Goal: Feedback & Contribution: Submit feedback/report problem

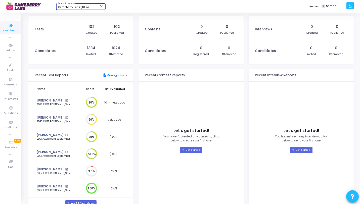
click at [70, 7] on span "Gameberry Labs (1086)" at bounding box center [73, 7] width 31 height 3
type input "TITAN"
click at [72, 16] on span "Titan (770)" at bounding box center [88, 16] width 60 height 8
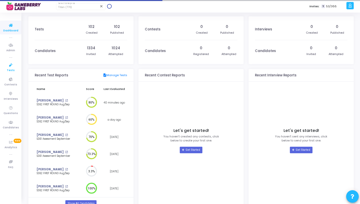
click at [9, 67] on icon at bounding box center [11, 65] width 11 height 6
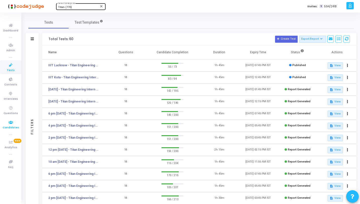
click at [13, 125] on icon at bounding box center [11, 122] width 11 height 6
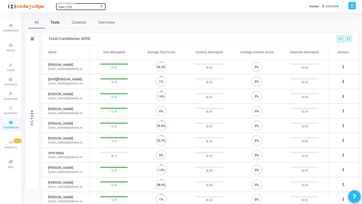
click at [55, 25] on span "Tests" at bounding box center [55, 22] width 9 height 5
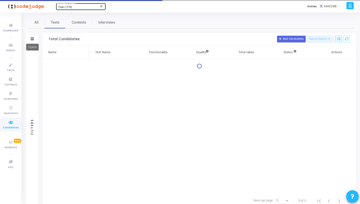
click at [33, 39] on icon at bounding box center [32, 38] width 3 height 3
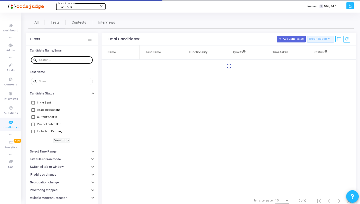
click at [42, 61] on input "text" at bounding box center [65, 60] width 52 height 3
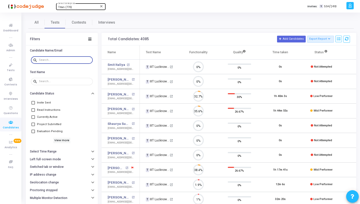
scroll to position [11, 13]
paste input "[PERSON_NAME]"
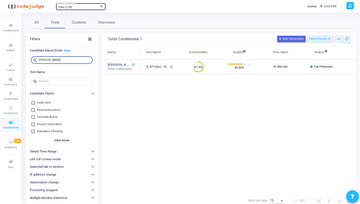
type input "[PERSON_NAME]"
click at [134, 65] on mat-icon "open_in_new" at bounding box center [133, 65] width 3 height 3
click at [6, 30] on span "Dashboard" at bounding box center [10, 31] width 15 height 4
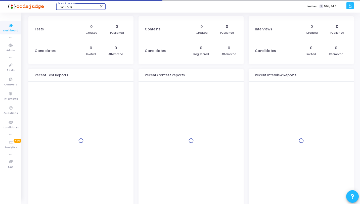
click at [76, 9] on div "Titan (770)" at bounding box center [78, 7] width 41 height 3
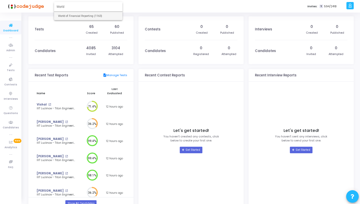
type input "World"
click at [81, 14] on span "World of Financial Reporting (1163)" at bounding box center [88, 16] width 60 height 8
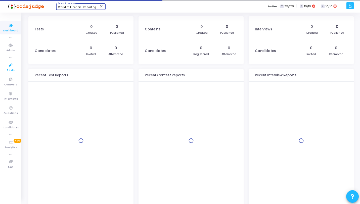
click at [14, 64] on icon at bounding box center [11, 65] width 11 height 6
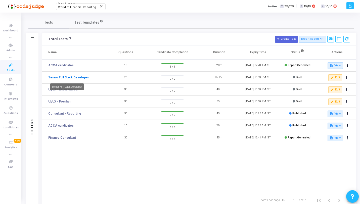
click at [76, 77] on link "Senior Full Stack Developer" at bounding box center [68, 77] width 41 height 5
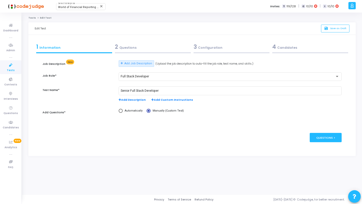
click at [121, 49] on div "2 Questions" at bounding box center [153, 47] width 76 height 8
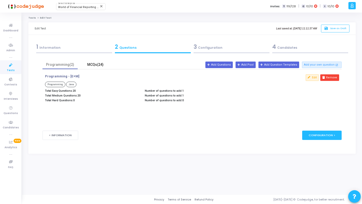
click at [93, 65] on div "MCQs(24)" at bounding box center [95, 64] width 29 height 5
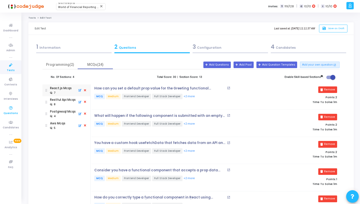
click at [11, 110] on icon at bounding box center [11, 108] width 11 height 6
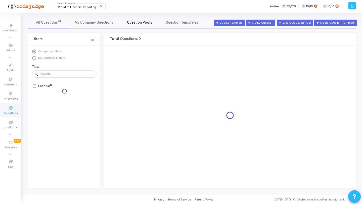
click at [135, 24] on span "Question Pools" at bounding box center [139, 22] width 25 height 5
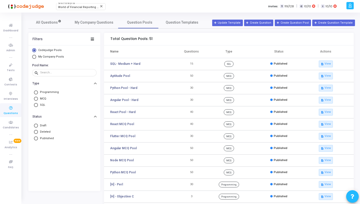
click at [55, 57] on span "My Company Pools" at bounding box center [51, 56] width 26 height 3
click at [36, 57] on input "My Company Pools" at bounding box center [34, 57] width 4 height 4
radio input "true"
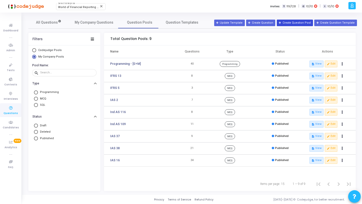
click at [291, 23] on button "Create Question Pool" at bounding box center [295, 23] width 36 height 7
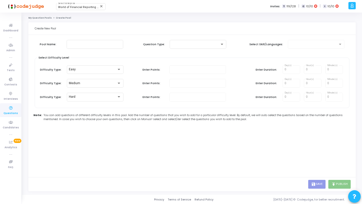
click at [85, 50] on div "Pool Name: Question Type: Select Skill/Languages:" at bounding box center [192, 49] width 314 height 18
click at [86, 45] on input "text" at bounding box center [95, 44] width 52 height 4
type input "React.js"
click at [172, 43] on span at bounding box center [172, 44] width 0 height 4
click at [174, 46] on span "MCQ" at bounding box center [198, 44] width 52 height 9
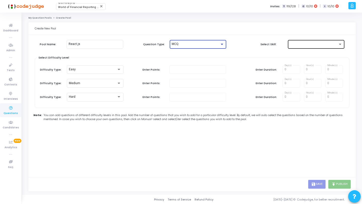
click at [294, 44] on div at bounding box center [314, 44] width 48 height 4
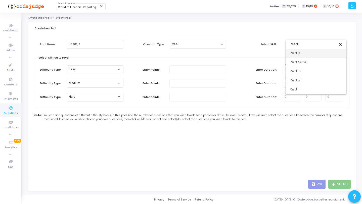
type input "React"
click at [297, 54] on span "React.js" at bounding box center [316, 53] width 52 height 9
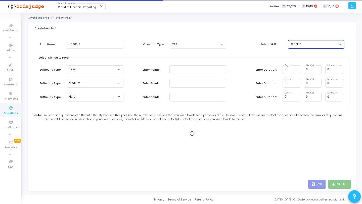
type input "1"
type input "2"
type input "1"
type input "2"
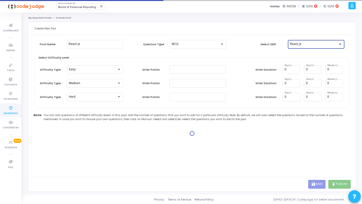
type input "2"
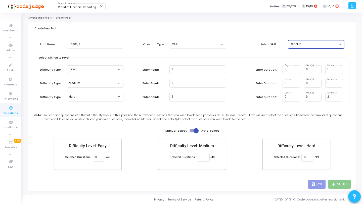
click at [196, 131] on span at bounding box center [195, 130] width 5 height 5
click at [192, 132] on input "checkbox" at bounding box center [192, 132] width 0 height 0
checkbox input "false"
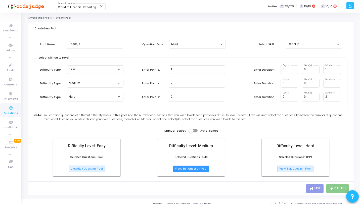
click at [202, 167] on button "View/Edit Question Pool" at bounding box center [191, 169] width 36 height 7
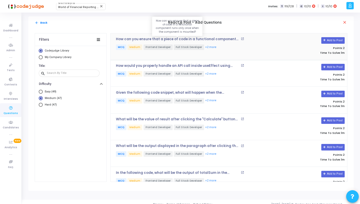
click at [197, 39] on p "How can you ensure that a piece of code in a functional component runs only onc…" at bounding box center [178, 39] width 124 height 4
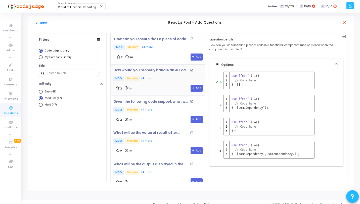
click at [161, 80] on p "MCQ Medium +4 more" at bounding box center [159, 79] width 92 height 6
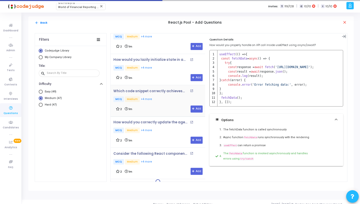
scroll to position [572, 0]
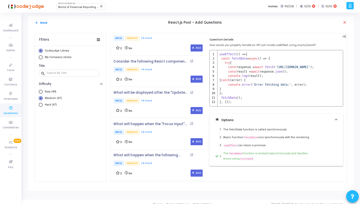
click at [54, 102] on mat-radio-group "Easy (49) Medium (47) Hard (47)" at bounding box center [71, 100] width 64 height 20
click at [54, 104] on span "Hard (47)" at bounding box center [50, 105] width 14 height 4
click at [43, 104] on input "Hard (47)" at bounding box center [41, 105] width 4 height 4
radio input "true"
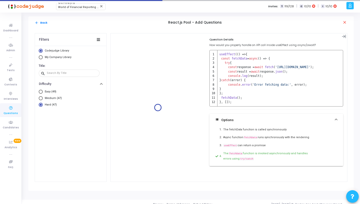
scroll to position [0, 0]
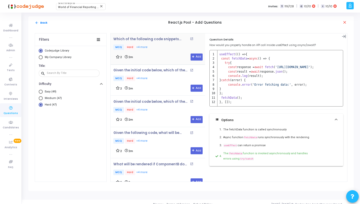
click at [158, 52] on div "Which of the following code snippets correctly demonstrates how to focus an inp…" at bounding box center [159, 48] width 92 height 23
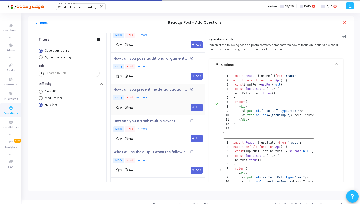
scroll to position [479, 0]
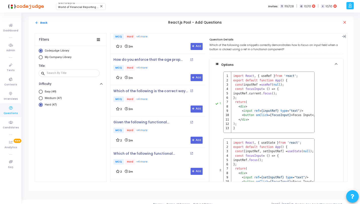
click at [155, 98] on p "MCQ Hard +4 more" at bounding box center [159, 99] width 92 height 6
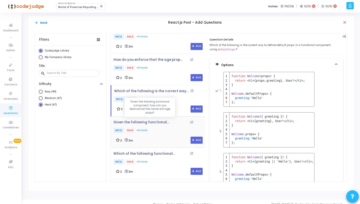
click at [165, 120] on p "Given the following functional component, how can you destructure the name and …" at bounding box center [150, 122] width 75 height 4
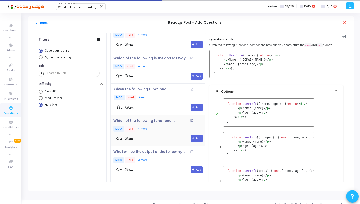
scroll to position [569, 0]
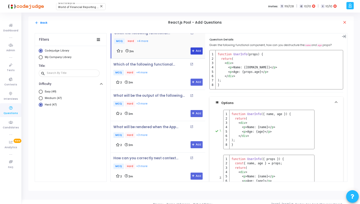
click at [192, 50] on button "Add" at bounding box center [196, 50] width 12 height 7
click at [167, 65] on div "Which of the following functional components correctly uses default props? open…" at bounding box center [159, 70] width 92 height 14
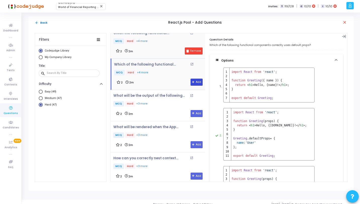
click at [193, 81] on button "Add" at bounding box center [196, 82] width 12 height 7
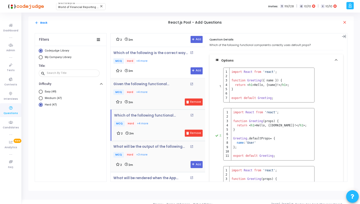
scroll to position [608, 0]
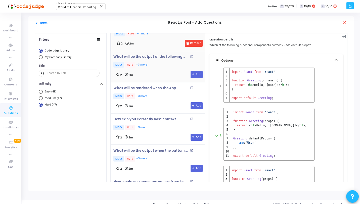
click at [156, 75] on div "2 2m Add" at bounding box center [159, 74] width 87 height 7
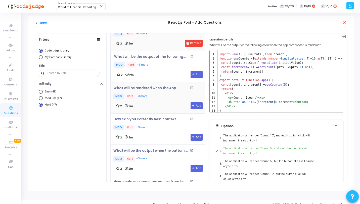
click at [164, 97] on p "MCQ Hard +3 more" at bounding box center [159, 96] width 92 height 6
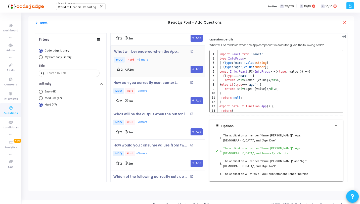
scroll to position [650, 0]
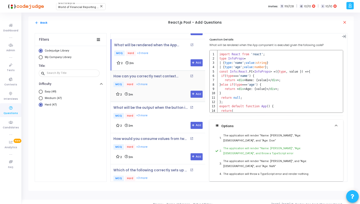
click at [164, 86] on div "How can you correctly nest context providers and consume their values? open_in_…" at bounding box center [159, 85] width 92 height 23
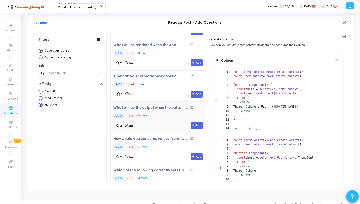
click at [163, 117] on div "What will be the output when the button is clicked in the following component? …" at bounding box center [159, 117] width 92 height 23
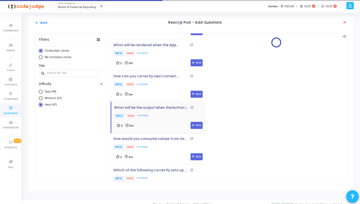
scroll to position [684, 0]
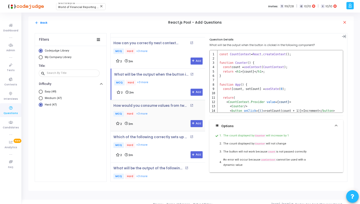
click at [159, 111] on p "MCQ Hard +3 more" at bounding box center [159, 114] width 92 height 6
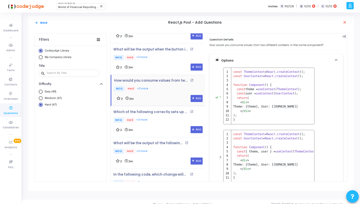
scroll to position [713, 0]
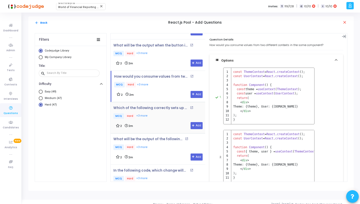
click at [163, 113] on p "MCQ Hard +3 more" at bounding box center [159, 116] width 92 height 6
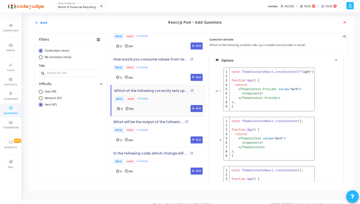
scroll to position [735, 0]
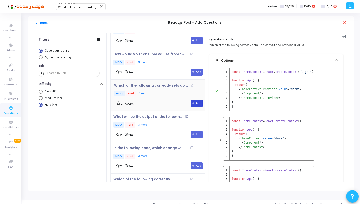
click at [192, 103] on button "Add" at bounding box center [196, 103] width 12 height 7
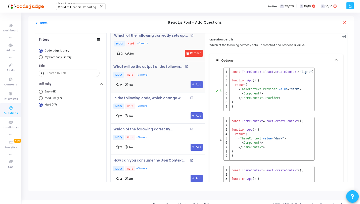
click at [170, 76] on div "What will be the output of the following code? open_in_new MCQ Hard +3 more 2 2…" at bounding box center [159, 76] width 92 height 23
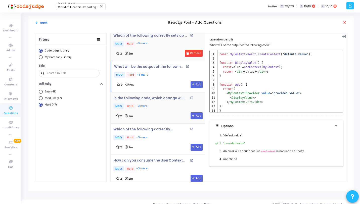
click at [158, 112] on div "2 2m Add" at bounding box center [159, 115] width 87 height 7
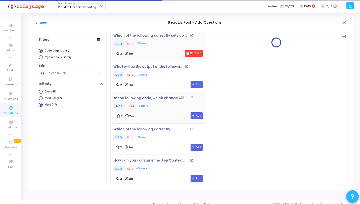
scroll to position [823, 0]
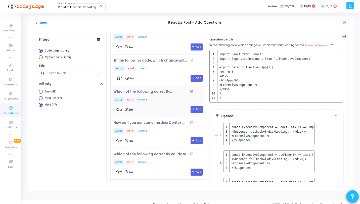
click at [161, 102] on div "Which of the following correctly implements a custom hook for managing form inp…" at bounding box center [159, 101] width 92 height 23
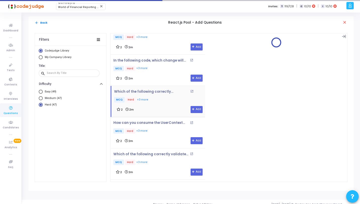
scroll to position [856, 0]
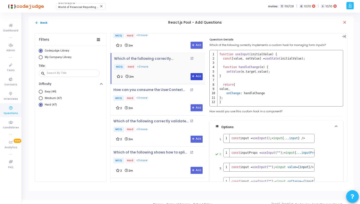
click at [191, 75] on button "Add" at bounding box center [196, 76] width 12 height 7
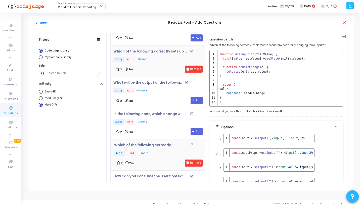
scroll to position [838, 0]
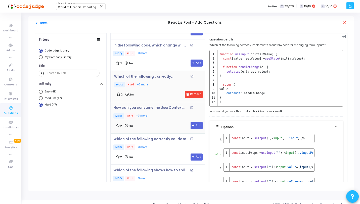
click at [163, 117] on div "How can you consume the UserContext inside the Profile functional component? op…" at bounding box center [159, 117] width 92 height 23
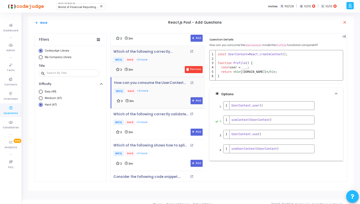
scroll to position [863, 0]
click at [165, 112] on div "Which of the following correctly validates that the age prop is a number? open_…" at bounding box center [159, 119] width 92 height 14
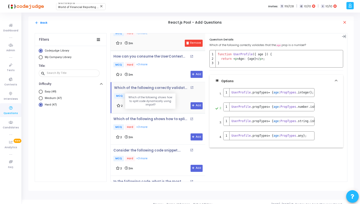
scroll to position [892, 0]
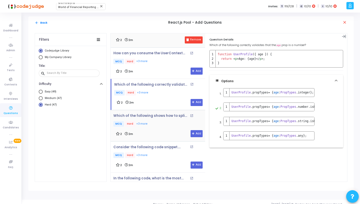
click at [178, 121] on p "MCQ Hard +3 more" at bounding box center [159, 124] width 92 height 6
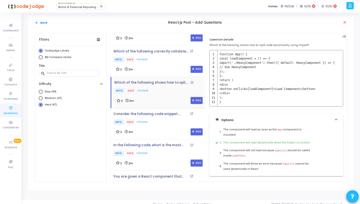
scroll to position [946, 0]
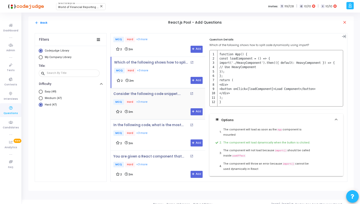
click at [167, 108] on div "2 2m Add" at bounding box center [159, 111] width 87 height 7
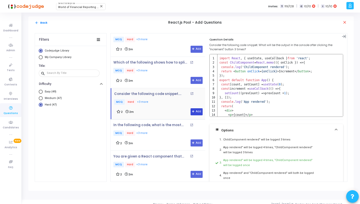
click at [195, 108] on button "Add" at bounding box center [196, 111] width 12 height 7
click at [155, 123] on div "In the following code, what is the most efficient way to avoid unnecessary re-r…" at bounding box center [159, 130] width 92 height 14
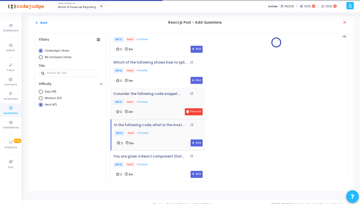
scroll to position [1023, 0]
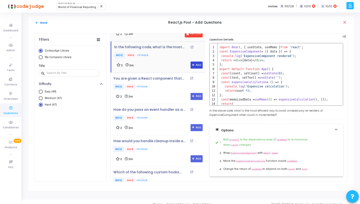
click at [192, 62] on button "Add" at bounding box center [196, 65] width 12 height 7
click at [170, 85] on p "MCQ Hard +3 more" at bounding box center [159, 87] width 92 height 6
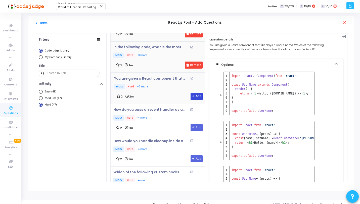
click at [193, 93] on button "Add" at bounding box center [196, 96] width 12 height 7
click at [171, 115] on p "MCQ Hard +4 more" at bounding box center [159, 118] width 92 height 6
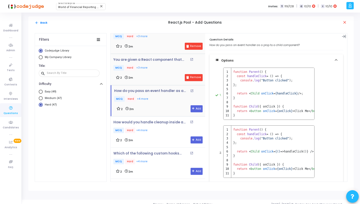
scroll to position [1059, 0]
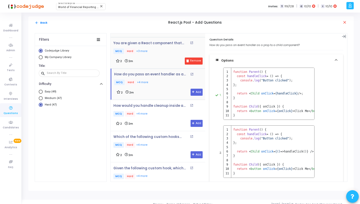
click at [188, 89] on div "2 2m Add" at bounding box center [160, 92] width 86 height 7
click at [190, 90] on button "Add" at bounding box center [196, 92] width 12 height 7
click at [166, 111] on p "MCQ Hard +4 more" at bounding box center [159, 114] width 92 height 6
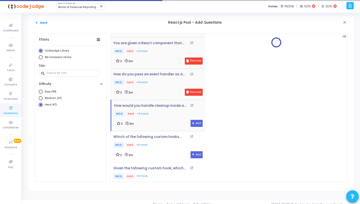
scroll to position [1097, 0]
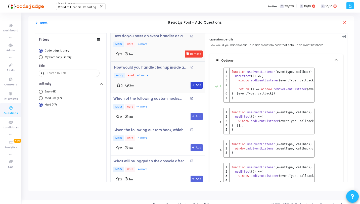
click at [195, 82] on button "Add" at bounding box center [196, 85] width 12 height 7
click at [172, 104] on p "MCQ Hard +4 more" at bounding box center [159, 107] width 92 height 6
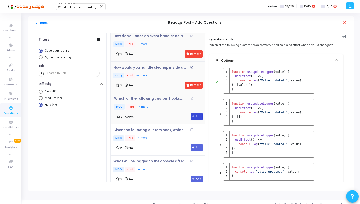
click at [192, 115] on icon at bounding box center [193, 116] width 3 height 3
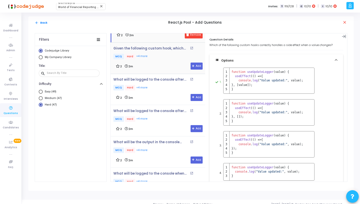
scroll to position [1222, 0]
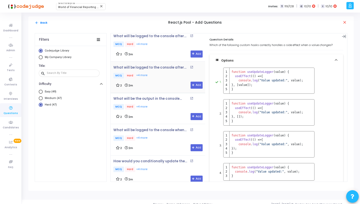
click at [160, 82] on div "2 2m Add" at bounding box center [159, 85] width 87 height 7
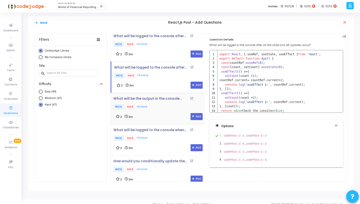
click at [166, 104] on p "MCQ Hard +4 more" at bounding box center [159, 107] width 92 height 6
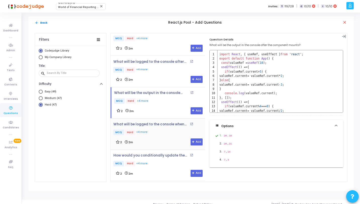
scroll to position [1229, 0]
click at [169, 123] on div "What will be logged to the console when the button is clicked in the following …" at bounding box center [159, 129] width 92 height 14
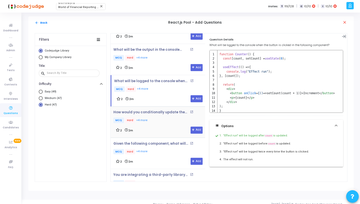
scroll to position [1271, 0]
click at [170, 126] on div "2 2m Add" at bounding box center [159, 129] width 87 height 7
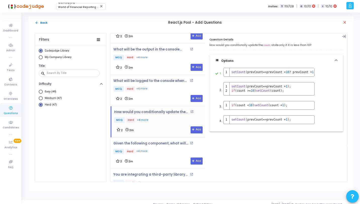
scroll to position [1315, 0]
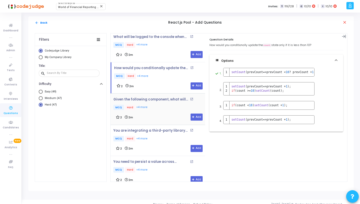
click at [169, 108] on div "Given the following component, what will be displayed after the Increment butto…" at bounding box center [159, 108] width 92 height 23
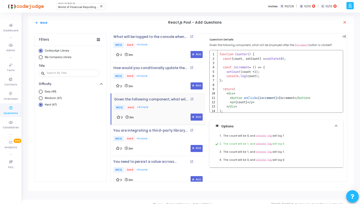
scroll to position [5, 0]
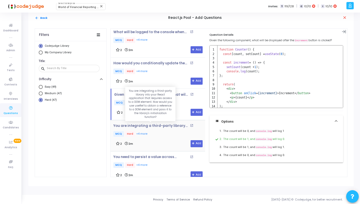
click at [165, 124] on p "You are integrating a third-party library into your React application that requ…" at bounding box center [150, 126] width 75 height 4
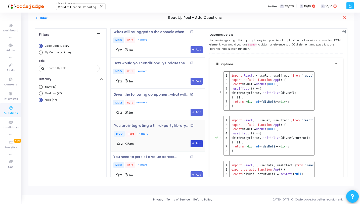
click at [192, 140] on button "Add" at bounding box center [196, 143] width 12 height 7
click at [157, 155] on div "You need to persist a value across renders in a functional component without ca…" at bounding box center [159, 162] width 92 height 14
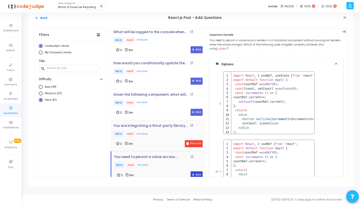
click at [194, 171] on button "Add" at bounding box center [196, 174] width 12 height 7
click at [192, 111] on icon at bounding box center [193, 112] width 3 height 3
click at [192, 80] on icon at bounding box center [193, 81] width 3 height 3
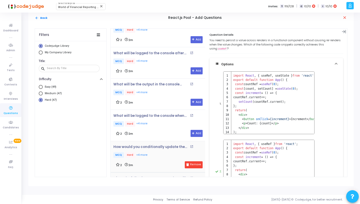
scroll to position [1253, 0]
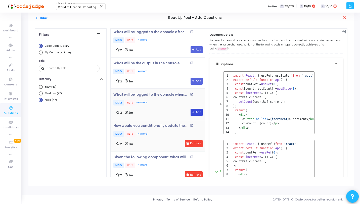
click at [193, 109] on button "Add" at bounding box center [196, 112] width 12 height 7
click at [192, 78] on button "Add" at bounding box center [196, 81] width 12 height 7
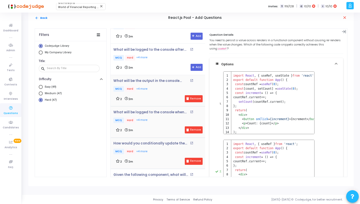
scroll to position [1159, 0]
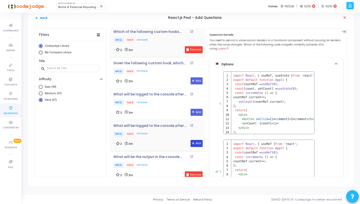
click at [192, 142] on icon at bounding box center [193, 143] width 3 height 3
click at [193, 109] on button "Add" at bounding box center [196, 112] width 12 height 7
click at [192, 80] on icon at bounding box center [193, 81] width 3 height 3
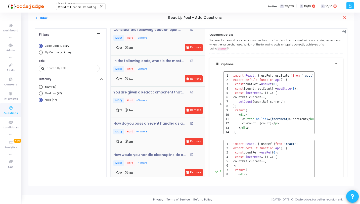
scroll to position [916, 0]
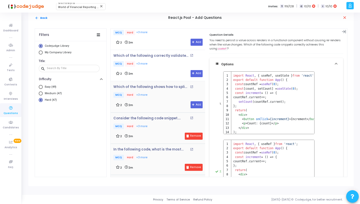
click at [173, 92] on p "MCQ Hard +3 more" at bounding box center [159, 95] width 92 height 6
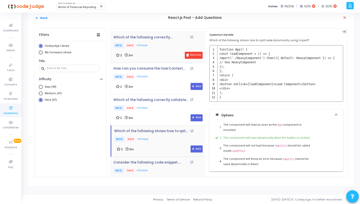
scroll to position [856, 0]
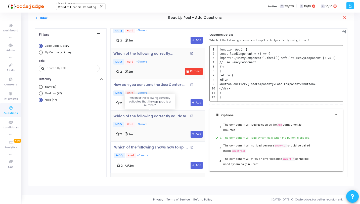
click at [171, 114] on p "Which of the following correctly validates that the age prop is a number?" at bounding box center [150, 116] width 75 height 4
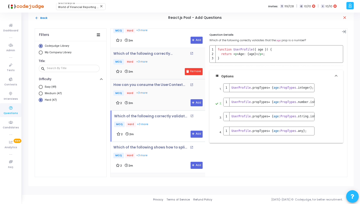
click at [163, 93] on div "How can you consume the UserContext inside the Profile functional component? op…" at bounding box center [159, 94] width 92 height 23
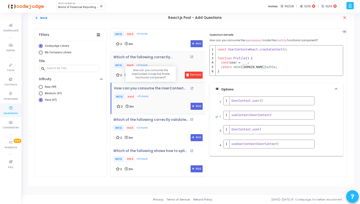
scroll to position [849, 0]
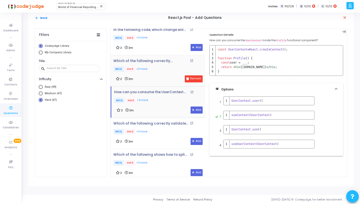
click at [162, 92] on div "How can you consume the UserContext inside the Profile functional component? op…" at bounding box center [159, 97] width 91 height 14
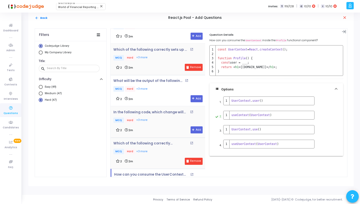
scroll to position [720, 0]
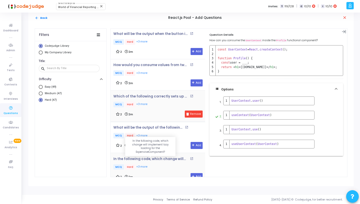
click at [157, 157] on p "In the following code, which change will implement lazy loading for the Expensi…" at bounding box center [150, 159] width 75 height 4
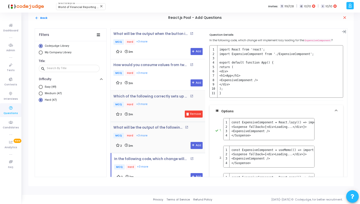
click at [172, 142] on div "2 2m Add" at bounding box center [159, 145] width 87 height 7
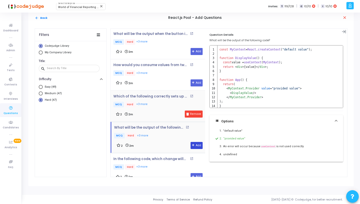
click at [192, 144] on icon at bounding box center [193, 145] width 3 height 3
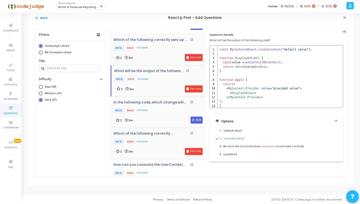
scroll to position [777, 0]
click at [163, 121] on div "In the following code, which change will implement lazy loading for the Expensi…" at bounding box center [158, 111] width 94 height 31
click at [165, 109] on p "MCQ Hard +3 more" at bounding box center [159, 110] width 92 height 6
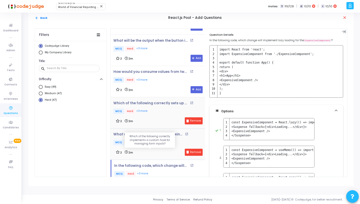
scroll to position [709, 0]
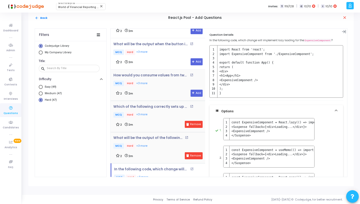
click at [168, 90] on div "2 2m Add" at bounding box center [159, 93] width 87 height 7
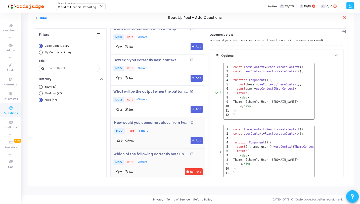
scroll to position [640, 0]
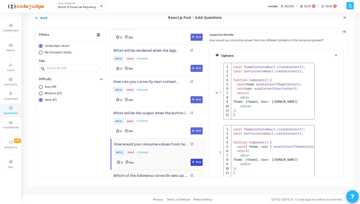
click at [192, 161] on icon at bounding box center [193, 162] width 3 height 3
click at [175, 127] on div "2 2m Add" at bounding box center [159, 130] width 87 height 7
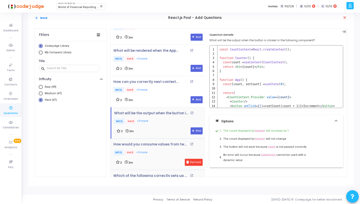
scroll to position [606, 0]
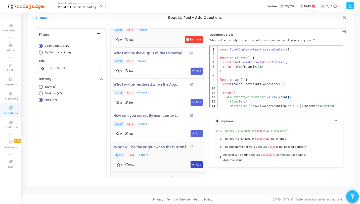
click at [192, 163] on icon at bounding box center [193, 164] width 3 height 3
click at [173, 130] on div "2 2m Add" at bounding box center [159, 133] width 87 height 7
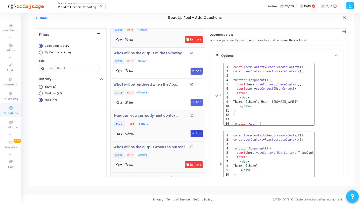
click at [197, 131] on button "Add" at bounding box center [196, 133] width 12 height 7
click at [173, 87] on div "What will be rendered when the App component is executed given the following co…" at bounding box center [159, 90] width 92 height 14
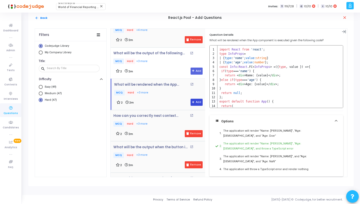
click at [192, 101] on icon at bounding box center [193, 102] width 3 height 3
click at [169, 59] on p "MCQ Hard +3 more" at bounding box center [159, 62] width 92 height 6
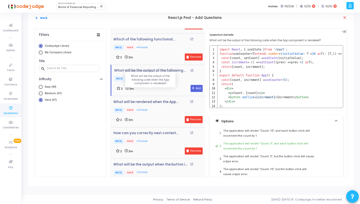
scroll to position [563, 0]
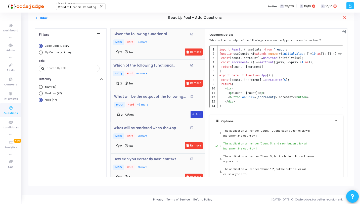
click at [191, 114] on button "Add" at bounding box center [196, 114] width 12 height 7
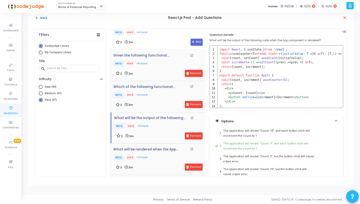
scroll to position [505, 0]
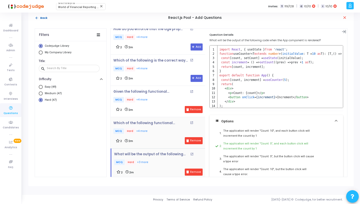
click at [45, 17] on button "arrow_back Back" at bounding box center [41, 18] width 13 height 5
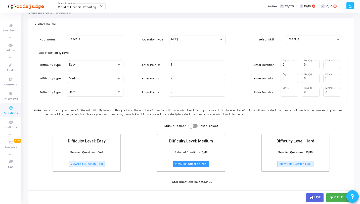
click at [191, 165] on button "View/Edit Question Pool" at bounding box center [191, 164] width 36 height 7
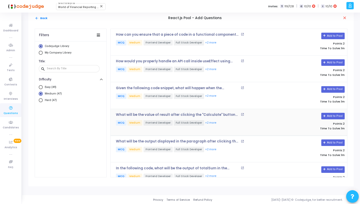
scroll to position [0, 0]
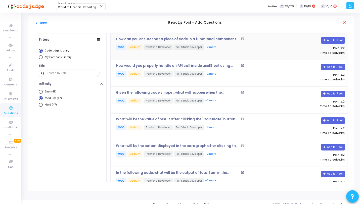
click at [215, 47] on p "MCQ Medium Frontend Developer Full Stack Developer +2 more" at bounding box center [191, 47] width 151 height 6
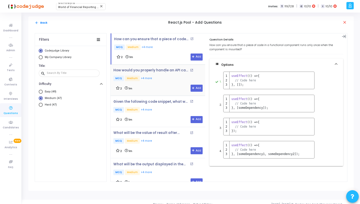
click at [172, 77] on p "MCQ Medium +4 more" at bounding box center [159, 79] width 92 height 6
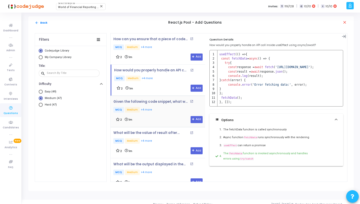
click at [163, 107] on p "MCQ Medium +4 more" at bounding box center [159, 110] width 92 height 6
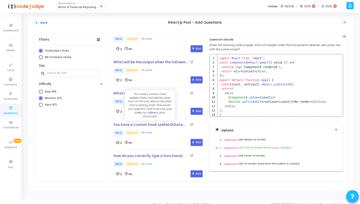
scroll to position [1315, 0]
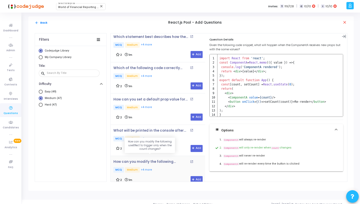
click at [166, 160] on p "How can you modify the following useEffect to trigger only when the count chang…" at bounding box center [150, 162] width 75 height 4
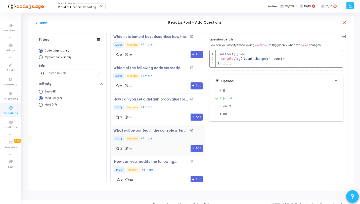
click at [167, 137] on div "What will be printed in the console after clicking the button twice? open_in_ne…" at bounding box center [159, 140] width 92 height 23
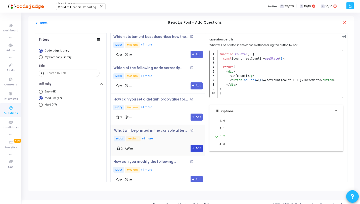
click at [192, 147] on icon at bounding box center [193, 148] width 3 height 3
click at [177, 114] on div "2 1m Add" at bounding box center [159, 117] width 87 height 7
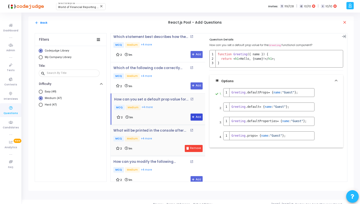
click at [190, 114] on button "Add" at bounding box center [196, 117] width 12 height 7
click at [171, 82] on div "2 1m Add" at bounding box center [159, 85] width 87 height 7
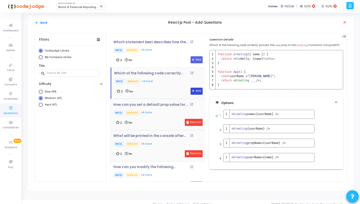
click at [190, 88] on button "Add" at bounding box center [196, 91] width 12 height 7
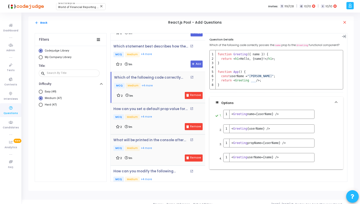
scroll to position [1301, 0]
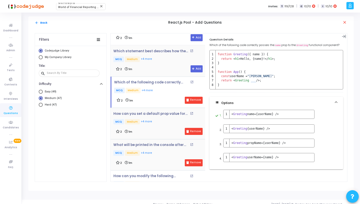
click at [161, 65] on div "2 1m Add" at bounding box center [159, 68] width 87 height 7
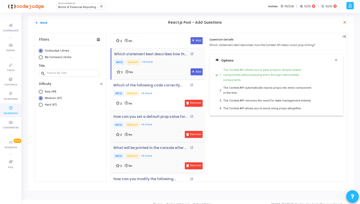
scroll to position [1283, 0]
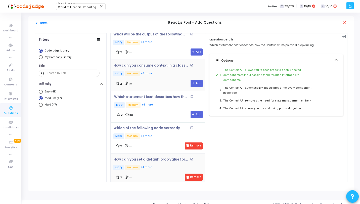
click at [172, 80] on div "2 1m Add" at bounding box center [159, 83] width 87 height 7
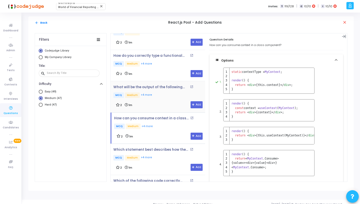
scroll to position [1202, 0]
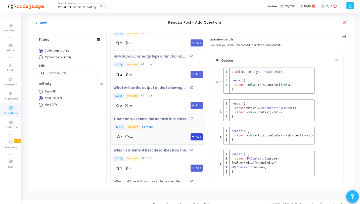
click at [192, 135] on icon at bounding box center [193, 136] width 3 height 3
click at [174, 95] on div "What will be the output of the following code if the ThemeContext is not provid…" at bounding box center [159, 97] width 92 height 23
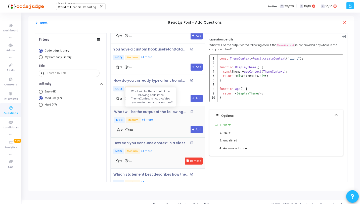
scroll to position [1174, 0]
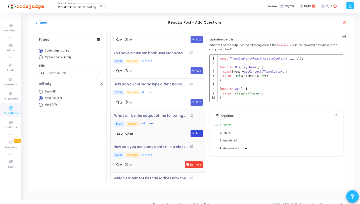
click at [192, 130] on button "Add" at bounding box center [196, 133] width 12 height 7
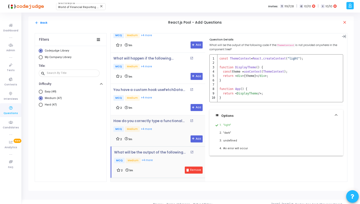
click at [171, 119] on div "How do you correctly type a functional component in React using TypeScript that…" at bounding box center [159, 126] width 92 height 14
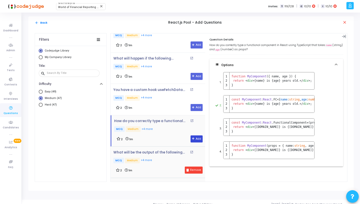
click at [190, 135] on button "Add" at bounding box center [196, 138] width 12 height 7
click at [168, 95] on p "MCQ Medium +4 more" at bounding box center [159, 98] width 92 height 6
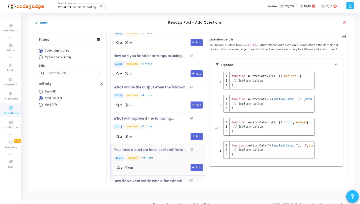
scroll to position [1068, 0]
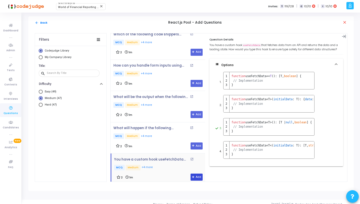
click at [196, 174] on button "Add" at bounding box center [196, 177] width 12 height 7
click at [177, 133] on p "MCQ Medium +4 more" at bounding box center [159, 136] width 92 height 6
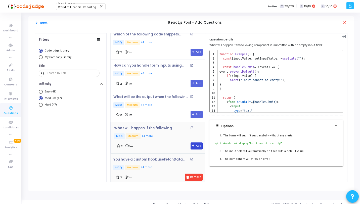
click at [192, 143] on button "Add" at bounding box center [196, 145] width 12 height 7
click at [175, 102] on p "MCQ Medium +4 more" at bounding box center [159, 105] width 92 height 6
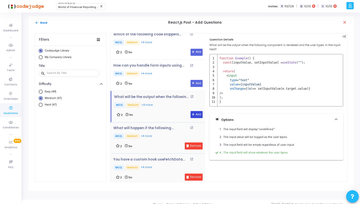
click at [195, 111] on button "Add" at bounding box center [196, 114] width 12 height 7
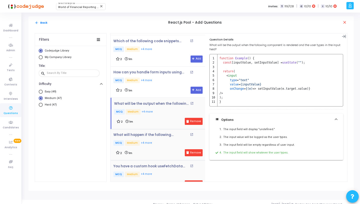
scroll to position [1060, 0]
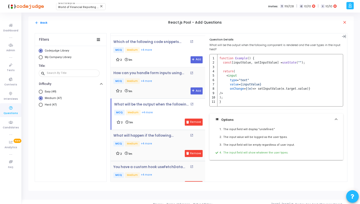
click at [169, 87] on div "2 1m Add" at bounding box center [159, 90] width 87 height 7
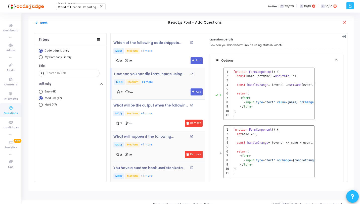
scroll to position [1059, 0]
click at [192, 90] on button "Add" at bounding box center [196, 91] width 12 height 7
click at [168, 89] on div "2 1m Add" at bounding box center [159, 92] width 87 height 7
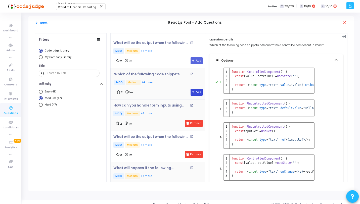
click at [193, 89] on button "Add" at bounding box center [196, 92] width 12 height 7
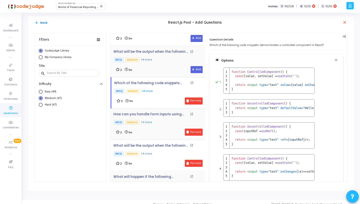
click at [151, 57] on p "MCQ Medium +4 more" at bounding box center [159, 60] width 92 height 6
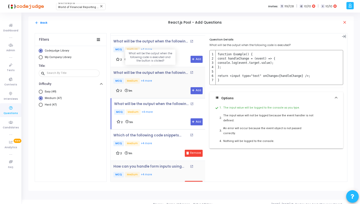
click at [169, 71] on p "What will be the output when the following code is executed and the button is c…" at bounding box center [150, 73] width 75 height 4
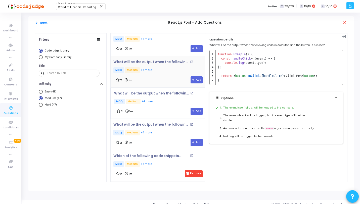
scroll to position [946, 0]
click at [191, 108] on button "Add" at bounding box center [196, 111] width 12 height 7
click at [176, 78] on div "2 1m Add" at bounding box center [159, 79] width 87 height 7
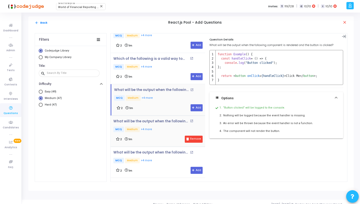
scroll to position [917, 0]
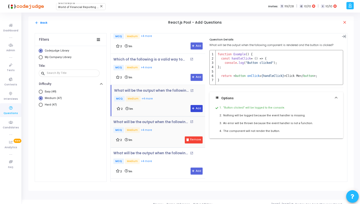
click at [192, 107] on icon at bounding box center [193, 108] width 3 height 3
click at [176, 70] on div "Which of the following is a valid way to return multiple values from a custom h…" at bounding box center [159, 69] width 92 height 23
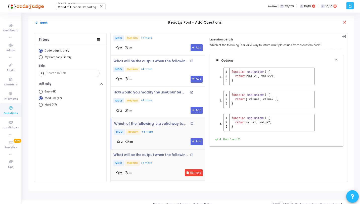
scroll to position [849, 0]
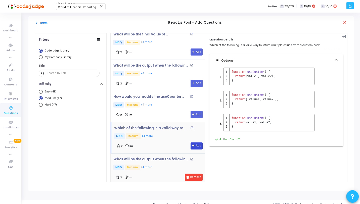
click at [194, 142] on button "Add" at bounding box center [196, 145] width 12 height 7
click at [177, 98] on div "How would you modify the useCounter custom hook to accept an initial count valu…" at bounding box center [159, 102] width 92 height 14
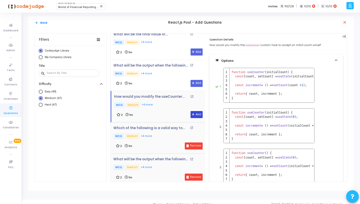
click at [192, 113] on icon at bounding box center [193, 114] width 3 height 3
click at [167, 71] on p "MCQ Medium +4 more" at bounding box center [159, 74] width 92 height 6
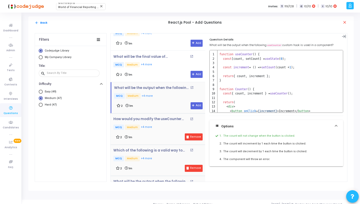
scroll to position [821, 0]
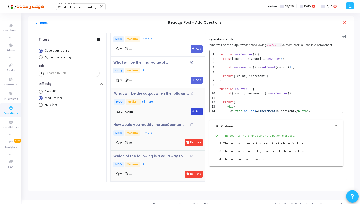
click at [190, 108] on button "Add" at bounding box center [196, 111] width 12 height 7
click at [172, 77] on div "2 1m Add" at bounding box center [159, 80] width 87 height 7
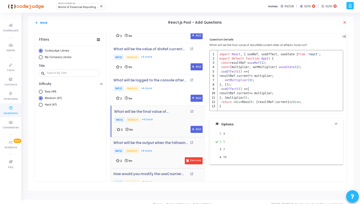
scroll to position [760, 0]
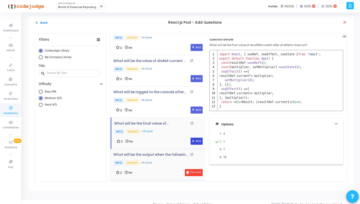
click at [194, 138] on button "Add" at bounding box center [196, 141] width 12 height 7
click at [170, 90] on p "What will be logged to the console after the component mounts and both useEffec…" at bounding box center [150, 92] width 75 height 4
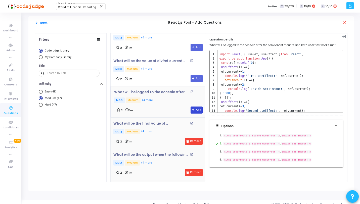
click at [190, 108] on button "Add" at bounding box center [196, 109] width 12 height 7
click at [175, 75] on div "2 1m Add" at bounding box center [159, 78] width 87 height 7
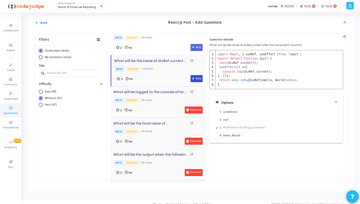
click at [196, 75] on button "Add" at bounding box center [196, 78] width 12 height 7
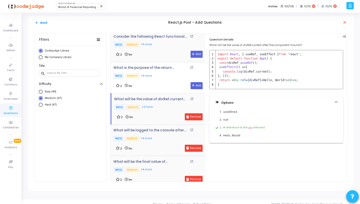
scroll to position [675, 0]
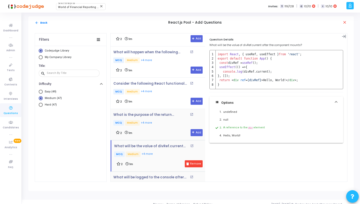
click at [175, 120] on p "MCQ Medium +4 more" at bounding box center [159, 123] width 92 height 6
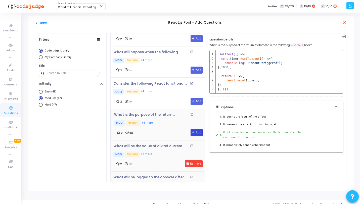
click at [192, 131] on icon at bounding box center [193, 132] width 3 height 3
click at [173, 92] on div "Consider the following React functional component. The component renders an inp…" at bounding box center [159, 93] width 92 height 23
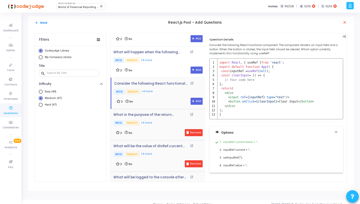
click at [200, 98] on div "2 1m Add" at bounding box center [159, 101] width 91 height 7
click at [196, 98] on button "Add" at bounding box center [196, 101] width 12 height 7
click at [179, 67] on div "2 1m Add" at bounding box center [159, 70] width 87 height 7
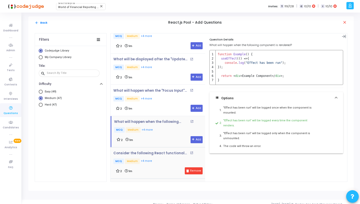
scroll to position [605, 0]
click at [197, 139] on button "Add" at bounding box center [196, 139] width 12 height 7
click at [181, 97] on p "MCQ Medium +4 more" at bounding box center [159, 99] width 92 height 6
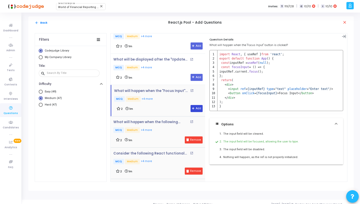
click at [192, 107] on icon at bounding box center [193, 108] width 3 height 3
click at [170, 74] on div "2 1m Add" at bounding box center [159, 77] width 87 height 7
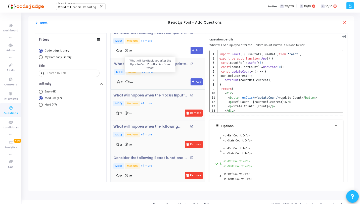
scroll to position [578, 0]
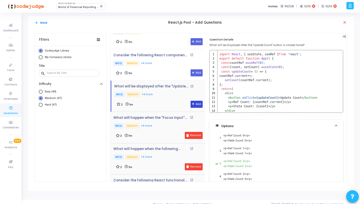
click at [190, 103] on button "Add" at bounding box center [196, 104] width 12 height 7
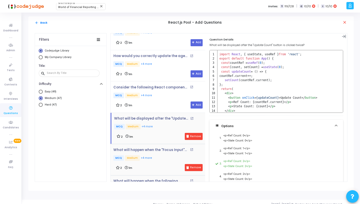
scroll to position [545, 0]
click at [179, 88] on div "Consider the following React component that counts the number of button clicks:…" at bounding box center [159, 93] width 92 height 14
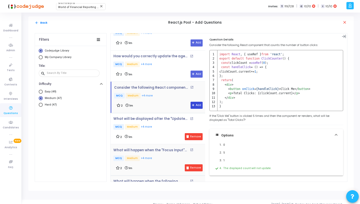
click at [194, 105] on button "Add" at bounding box center [196, 105] width 12 height 7
click at [168, 71] on div "2 1m Add" at bounding box center [159, 74] width 87 height 7
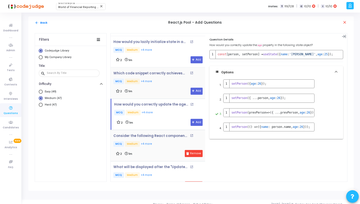
scroll to position [486, 0]
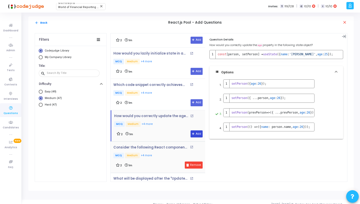
click at [192, 133] on icon at bounding box center [193, 134] width 3 height 3
click at [169, 94] on p "MCQ Medium +4 more" at bounding box center [159, 93] width 92 height 6
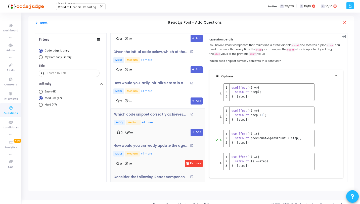
scroll to position [456, 0]
click at [197, 130] on button "Add" at bounding box center [196, 132] width 12 height 7
click at [174, 92] on p "MCQ Medium +4 more" at bounding box center [159, 92] width 92 height 6
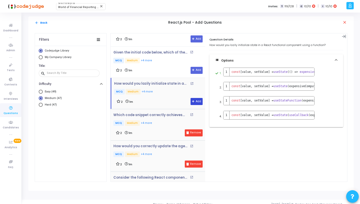
click at [195, 101] on button "Add" at bounding box center [196, 101] width 12 height 7
click at [170, 67] on div "2 1m Add" at bounding box center [159, 70] width 87 height 7
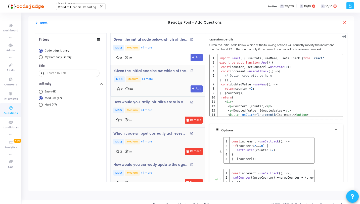
scroll to position [429, 0]
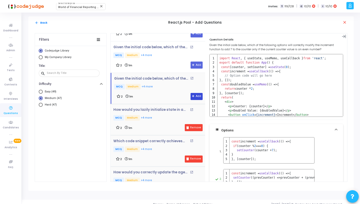
click at [193, 95] on button "Add" at bounding box center [196, 96] width 12 height 7
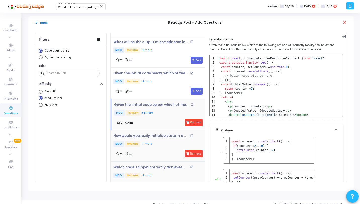
scroll to position [401, 0]
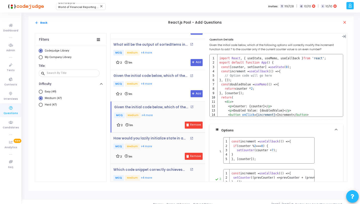
click at [177, 84] on p "MCQ Medium +4 more" at bounding box center [159, 84] width 92 height 6
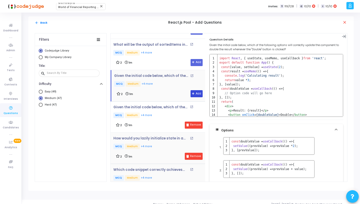
click at [192, 94] on button "Add" at bounding box center [196, 93] width 12 height 7
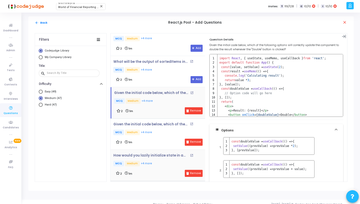
scroll to position [356, 0]
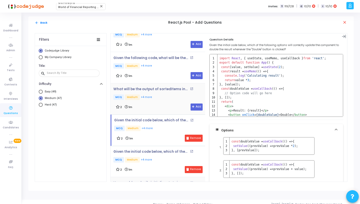
click at [178, 95] on p "MCQ Medium +4 more" at bounding box center [159, 97] width 92 height 6
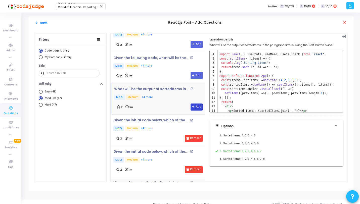
click at [194, 105] on button "Add" at bounding box center [196, 106] width 12 height 7
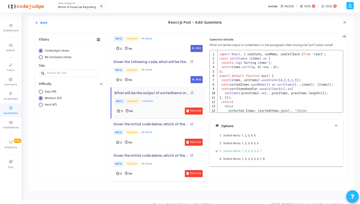
scroll to position [350, 0]
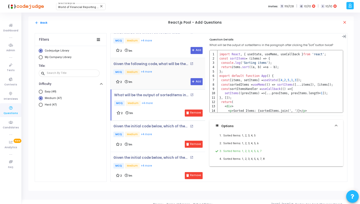
click at [174, 80] on div "2 1m Add" at bounding box center [159, 81] width 87 height 7
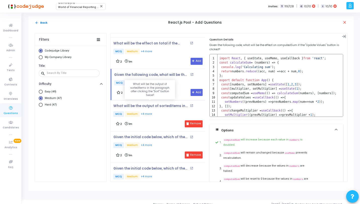
scroll to position [330, 0]
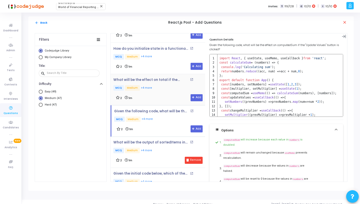
click at [176, 91] on div "What will be the effect on total if the "Increment Number" button is clicked tw…" at bounding box center [159, 89] width 92 height 23
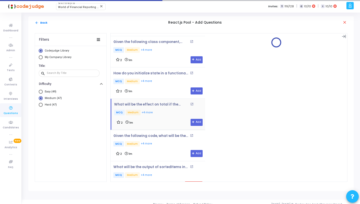
scroll to position [275, 0]
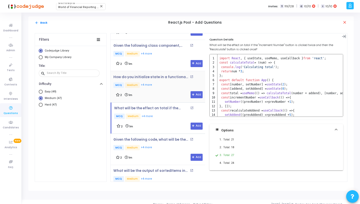
click at [176, 98] on div "How do you initialize state in a functional component? open_in_new MCQ Medium +…" at bounding box center [158, 86] width 94 height 31
click at [175, 89] on div "How do you initialize state in a functional component? open_in_new MCQ Medium +…" at bounding box center [159, 86] width 92 height 23
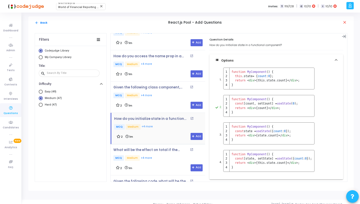
scroll to position [234, 0]
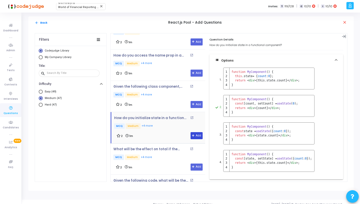
click at [196, 133] on button "Add" at bounding box center [196, 135] width 12 height 7
click at [44, 23] on button "arrow_back Back" at bounding box center [41, 22] width 13 height 5
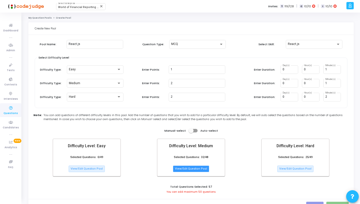
click at [199, 169] on button "View/Edit Question Pool" at bounding box center [191, 169] width 36 height 7
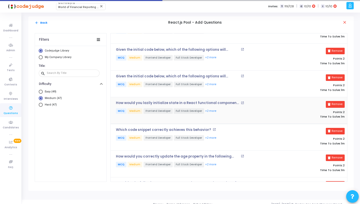
scroll to position [654, 0]
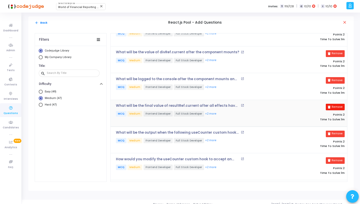
click at [335, 104] on button "Remove" at bounding box center [334, 107] width 19 height 7
click at [335, 79] on button "Remove" at bounding box center [334, 80] width 19 height 7
click at [334, 131] on button "Remove" at bounding box center [334, 134] width 19 height 7
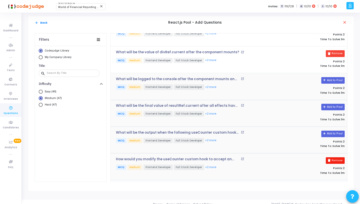
click at [335, 157] on button "Remove" at bounding box center [334, 160] width 19 height 7
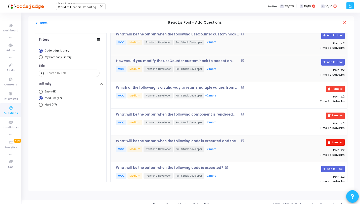
scroll to position [763, 0]
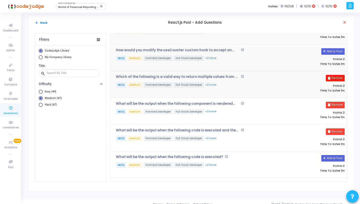
click at [332, 75] on button "Remove" at bounding box center [334, 78] width 19 height 7
click at [335, 102] on button "Remove" at bounding box center [334, 105] width 19 height 7
click at [330, 128] on button "Remove" at bounding box center [334, 131] width 19 height 7
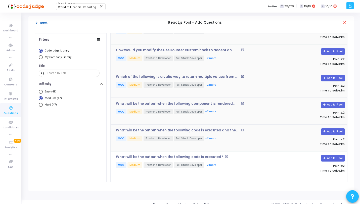
click at [43, 22] on button "arrow_back Back" at bounding box center [41, 22] width 13 height 5
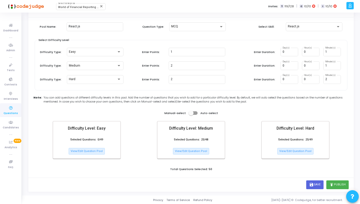
scroll to position [18, 0]
click at [340, 181] on button "publish Publish" at bounding box center [337, 184] width 22 height 9
click at [331, 184] on icon "publish" at bounding box center [331, 184] width 5 height 5
click at [320, 167] on div "Total Questions Selected: 50" at bounding box center [190, 170] width 315 height 6
click at [320, 183] on button "save Save" at bounding box center [314, 184] width 17 height 9
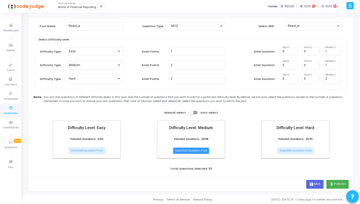
click at [203, 148] on button "View/Edit Question Pool" at bounding box center [191, 150] width 36 height 7
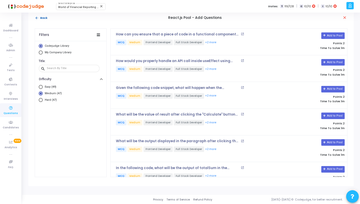
click at [39, 19] on button "arrow_back Back" at bounding box center [41, 18] width 13 height 5
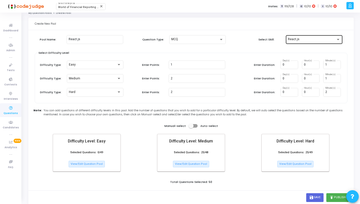
click at [327, 41] on div "React.js" at bounding box center [314, 38] width 52 height 9
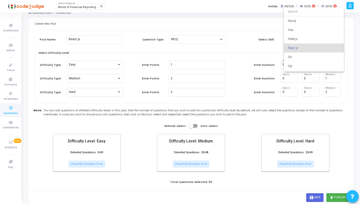
scroll to position [9, 0]
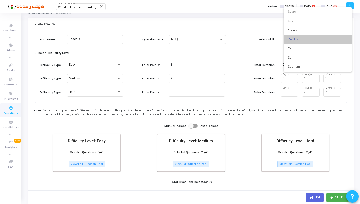
click at [327, 41] on span "React.js" at bounding box center [318, 39] width 60 height 9
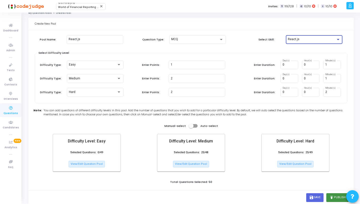
click at [333, 198] on icon "publish" at bounding box center [331, 197] width 5 height 5
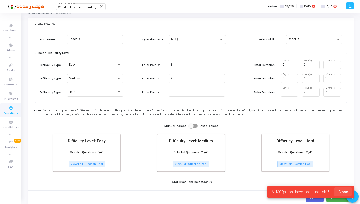
click at [339, 191] on span "Close" at bounding box center [343, 192] width 10 height 4
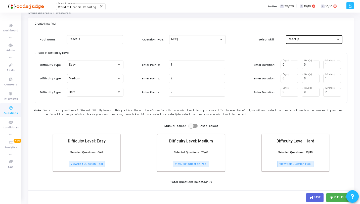
click at [296, 39] on span "React.js" at bounding box center [294, 39] width 12 height 4
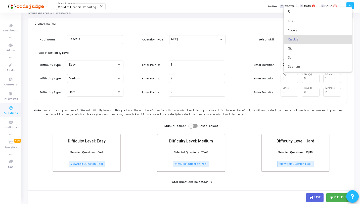
scroll to position [0, 0]
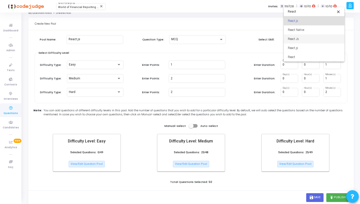
type input "React"
click at [304, 37] on span "React Js" at bounding box center [314, 38] width 52 height 9
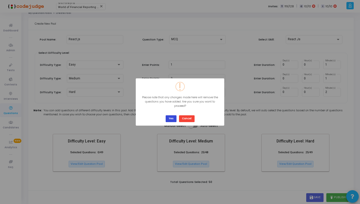
click at [168, 118] on button "Yes" at bounding box center [171, 118] width 11 height 7
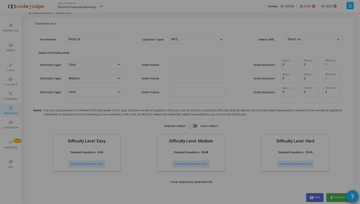
type input "0"
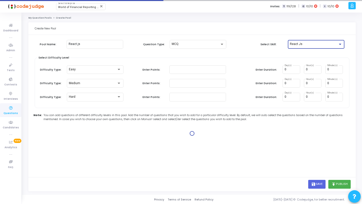
type input "2"
type input "1"
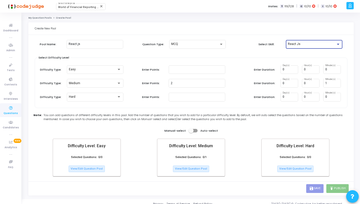
click at [304, 45] on div "React Js" at bounding box center [312, 44] width 48 height 4
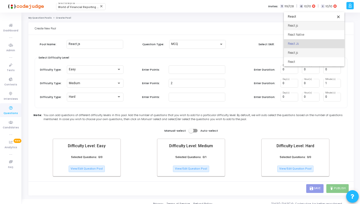
type input "React"
click at [303, 52] on span "React.js" at bounding box center [314, 52] width 52 height 9
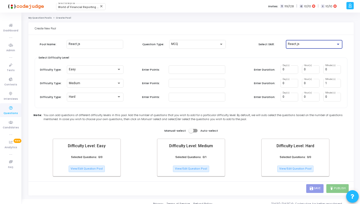
type input "0"
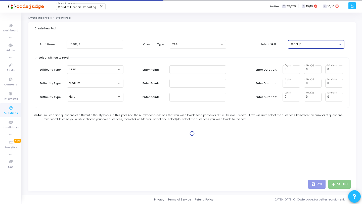
type input "1"
type input "2"
type input "1"
type input "2"
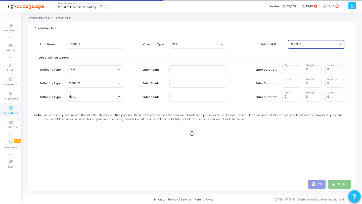
type input "2"
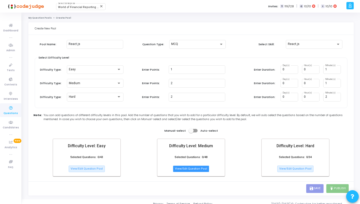
click at [199, 169] on button "View/Edit Question Pool" at bounding box center [191, 169] width 36 height 7
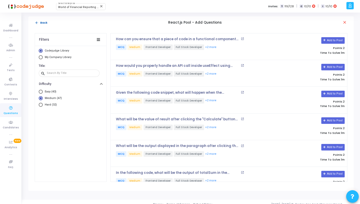
click at [36, 21] on mat-icon "arrow_back" at bounding box center [37, 23] width 4 height 4
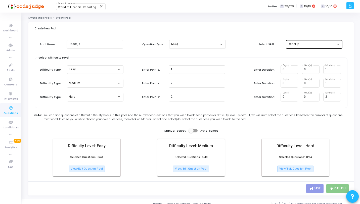
click at [301, 44] on div "React.js" at bounding box center [312, 44] width 48 height 4
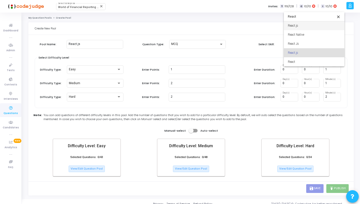
type input "React"
click at [305, 26] on span "React.js" at bounding box center [314, 25] width 52 height 9
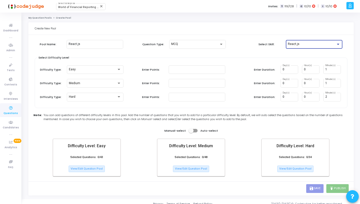
type input "0"
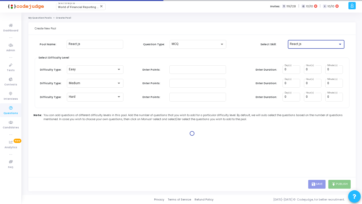
type input "1"
type input "2"
type input "1"
type input "2"
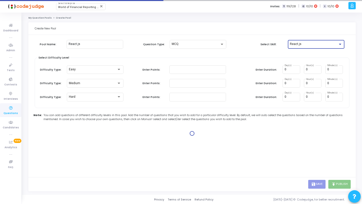
type input "2"
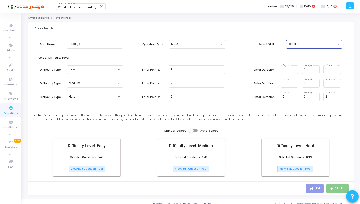
click at [197, 131] on span at bounding box center [192, 131] width 9 height 4
click at [191, 132] on input "checkbox" at bounding box center [191, 132] width 0 height 0
checkbox input "true"
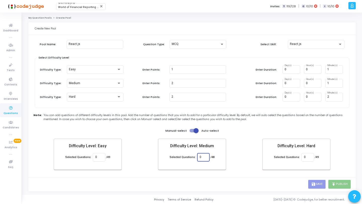
click at [203, 155] on input "0" at bounding box center [202, 157] width 7 height 4
type input "25"
click at [304, 159] on div "0" at bounding box center [306, 156] width 7 height 9
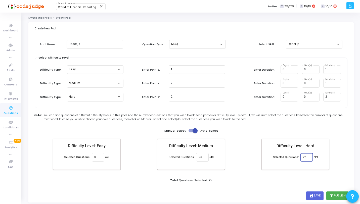
type input "25"
click at [297, 174] on div "Pool Name: React.js Question Type: MCQ Select Skill: React.js Select Difficulty…" at bounding box center [191, 112] width 312 height 151
click at [331, 193] on button "publish Publish" at bounding box center [337, 195] width 22 height 9
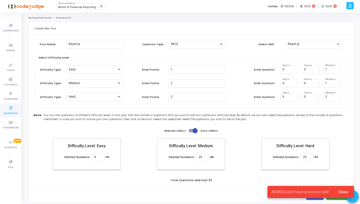
click at [344, 191] on span "Close" at bounding box center [343, 192] width 10 height 4
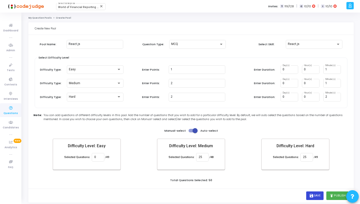
click at [312, 193] on button "save Save" at bounding box center [314, 195] width 17 height 9
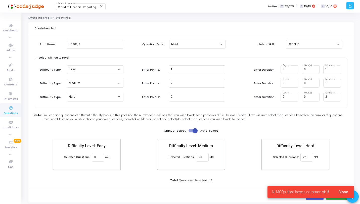
click at [347, 192] on span "Close" at bounding box center [343, 192] width 10 height 4
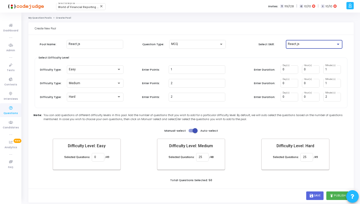
click at [307, 45] on div "React.js" at bounding box center [312, 44] width 48 height 4
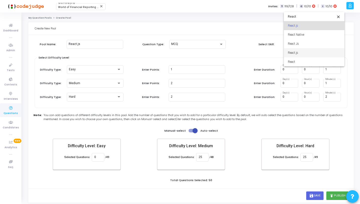
type input "React"
click at [293, 52] on span "React.js" at bounding box center [314, 52] width 52 height 9
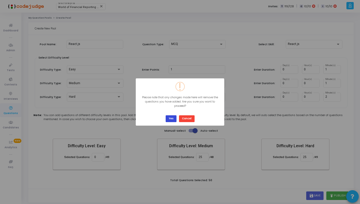
click at [173, 119] on button "Yes" at bounding box center [171, 118] width 11 height 7
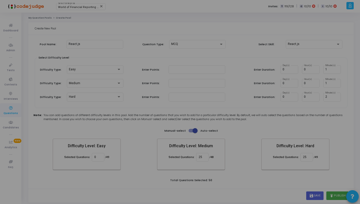
type input "0"
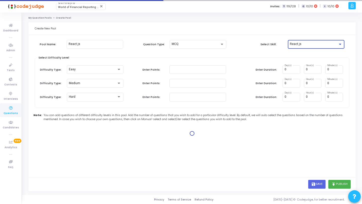
type input "1"
type input "2"
type input "1"
type input "2"
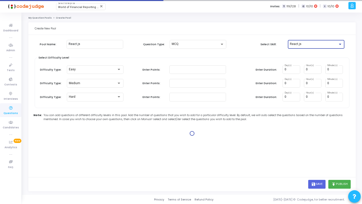
type input "2"
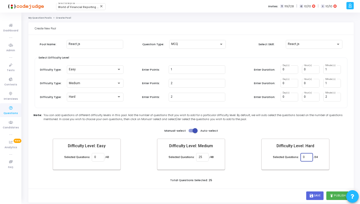
click at [308, 158] on input "0" at bounding box center [306, 157] width 7 height 4
type input "25"
click at [305, 184] on div "Pool Name: React.js Question Type: MCQ Select Skill: React.js Select Difficulty…" at bounding box center [191, 112] width 312 height 151
click at [337, 196] on button "publish Publish" at bounding box center [337, 195] width 22 height 9
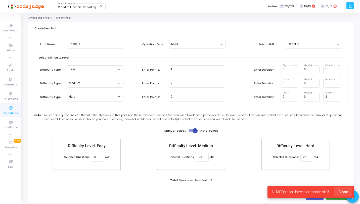
click at [347, 190] on span "Close" at bounding box center [343, 192] width 10 height 4
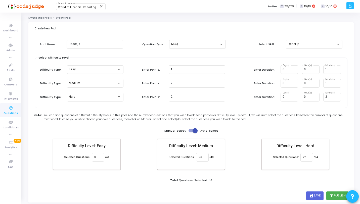
click at [316, 179] on div "Total Questions Selected: 50" at bounding box center [190, 181] width 315 height 6
click at [294, 46] on div "React.js" at bounding box center [314, 43] width 52 height 9
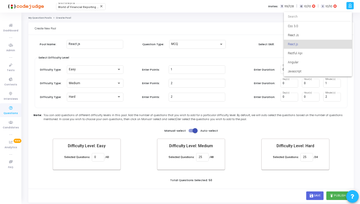
click at [245, 47] on div at bounding box center [180, 102] width 360 height 204
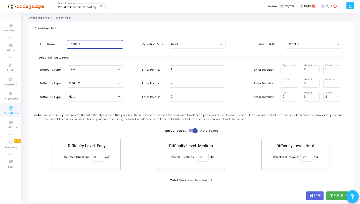
click at [80, 44] on input "React.js" at bounding box center [95, 44] width 52 height 4
click at [14, 68] on link "Tests" at bounding box center [10, 67] width 21 height 14
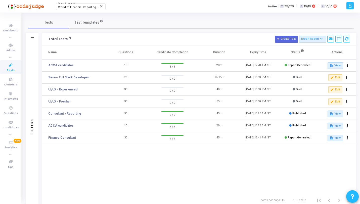
click at [12, 66] on icon at bounding box center [11, 65] width 11 height 6
click at [79, 8] on span "World of Financial Reporting (1163)" at bounding box center [81, 7] width 47 height 3
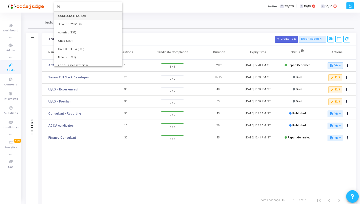
type input "39"
click at [82, 15] on span "CODEJUDGE INC (39)" at bounding box center [88, 16] width 60 height 8
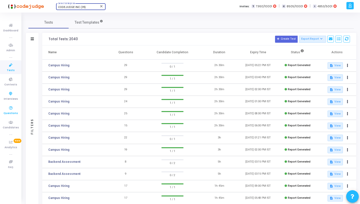
drag, startPoint x: 11, startPoint y: 111, endPoint x: 12, endPoint y: 109, distance: 2.9
click at [10, 111] on span "Questions" at bounding box center [11, 113] width 14 height 4
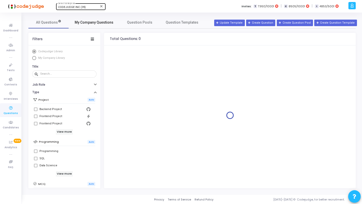
click at [83, 28] on link "My Company Questions" at bounding box center [94, 22] width 51 height 12
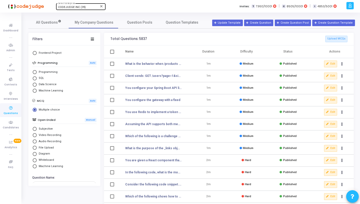
scroll to position [18, 0]
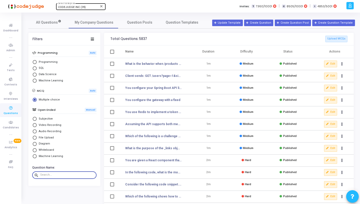
click at [47, 174] on input "text" at bounding box center [67, 174] width 54 height 3
paste input "What is the purpose of the return statement inside a useEffect hook?"
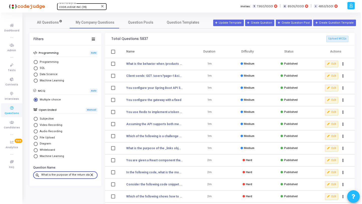
scroll to position [0, 38]
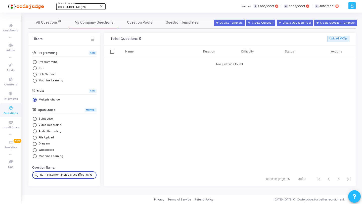
type input "What is the purpose of the return statement inside a useEffect hook?"
click at [88, 174] on mat-icon "close" at bounding box center [91, 174] width 6 height 5
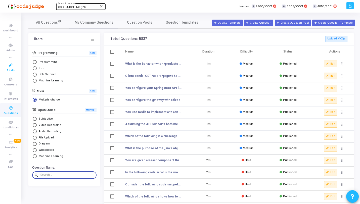
click at [13, 66] on icon at bounding box center [11, 65] width 11 height 6
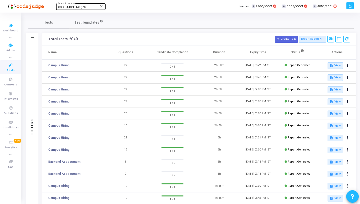
click at [11, 68] on span "Tests" at bounding box center [11, 70] width 8 height 4
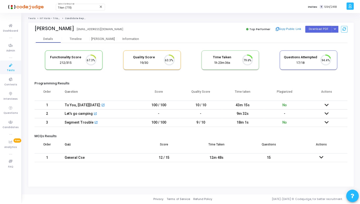
scroll to position [11, 13]
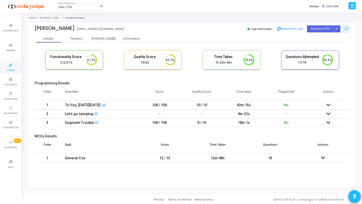
click at [110, 43] on div "Functionality Score 212/315 67.3% Quality Score 19/30 63.3% Time Taken calculat…" at bounding box center [192, 104] width 314 height 123
click at [108, 37] on div "[PERSON_NAME]" at bounding box center [104, 39] width 28 height 4
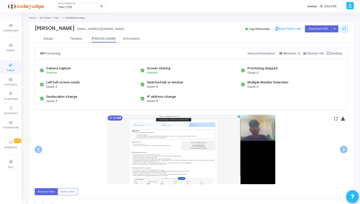
click at [334, 118] on icon at bounding box center [335, 118] width 3 height 3
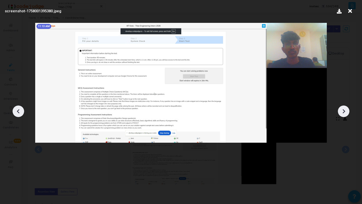
click at [341, 113] on icon at bounding box center [344, 111] width 8 height 8
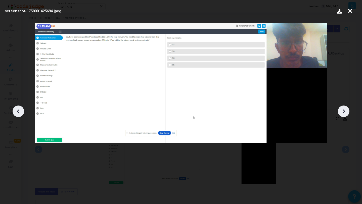
click at [341, 113] on icon at bounding box center [344, 111] width 8 height 8
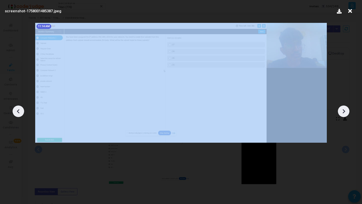
click at [341, 113] on icon at bounding box center [344, 111] width 8 height 8
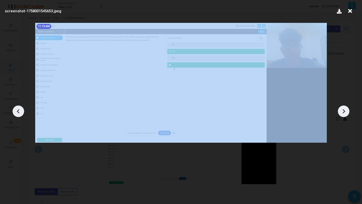
click at [341, 113] on icon at bounding box center [344, 111] width 8 height 8
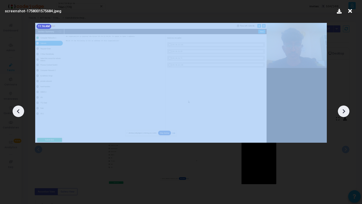
click at [341, 113] on icon at bounding box center [344, 111] width 8 height 8
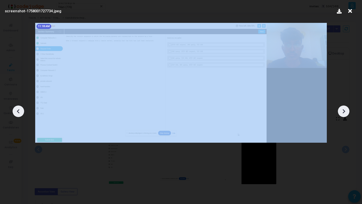
click at [341, 113] on icon at bounding box center [344, 111] width 8 height 8
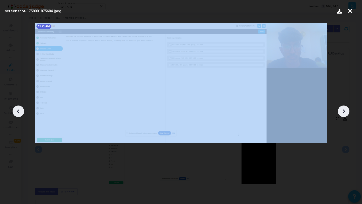
click at [341, 113] on icon at bounding box center [344, 111] width 8 height 8
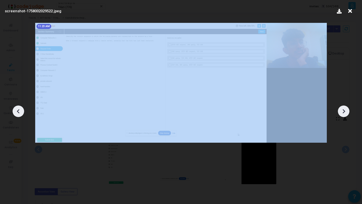
click at [341, 113] on icon at bounding box center [344, 111] width 8 height 8
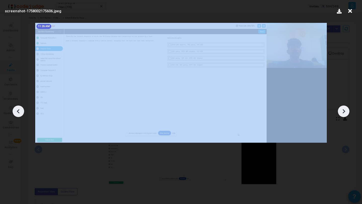
click at [341, 113] on icon at bounding box center [344, 111] width 8 height 8
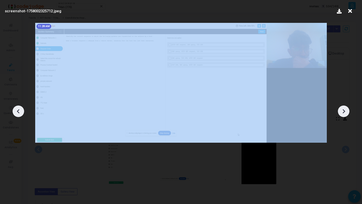
click at [341, 113] on icon at bounding box center [344, 111] width 8 height 8
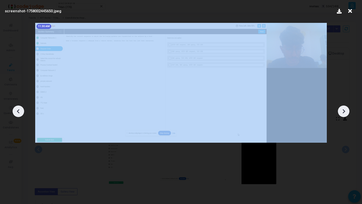
click at [341, 113] on icon at bounding box center [344, 111] width 8 height 8
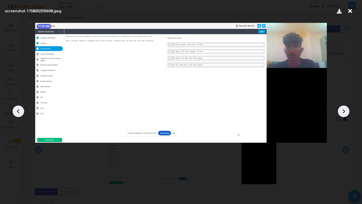
click at [341, 113] on icon at bounding box center [344, 111] width 8 height 8
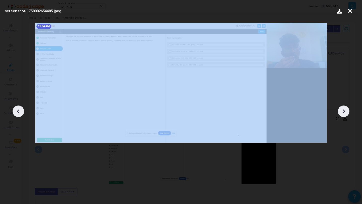
click at [341, 113] on icon at bounding box center [344, 111] width 8 height 8
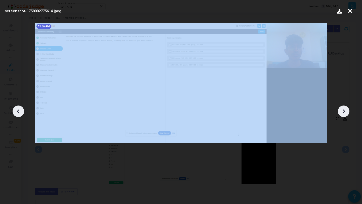
click at [341, 113] on icon at bounding box center [344, 111] width 8 height 8
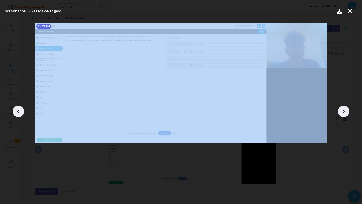
click at [341, 113] on icon at bounding box center [344, 111] width 8 height 8
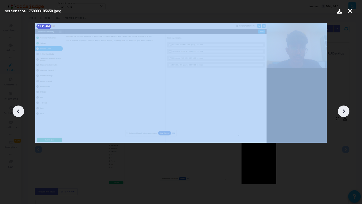
click at [341, 113] on icon at bounding box center [344, 111] width 8 height 8
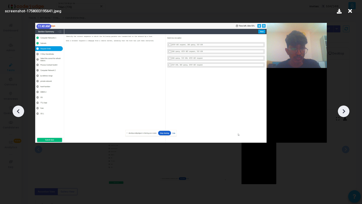
click at [341, 113] on icon at bounding box center [344, 111] width 8 height 8
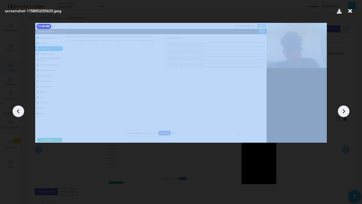
click at [341, 113] on icon at bounding box center [344, 111] width 8 height 8
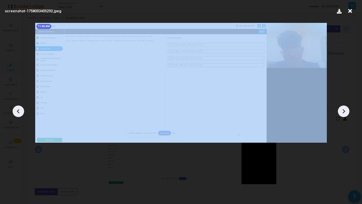
click at [341, 113] on icon at bounding box center [344, 111] width 8 height 8
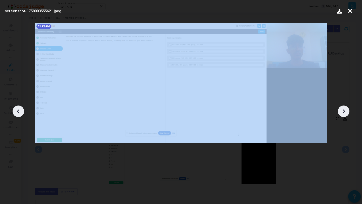
click at [341, 113] on icon at bounding box center [344, 111] width 8 height 8
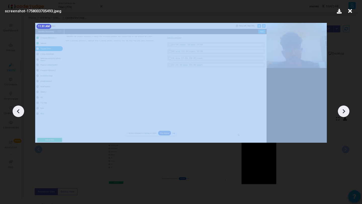
click at [341, 113] on icon at bounding box center [344, 111] width 8 height 8
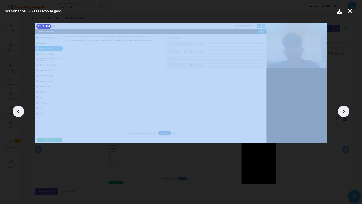
click at [341, 113] on icon at bounding box center [344, 111] width 8 height 8
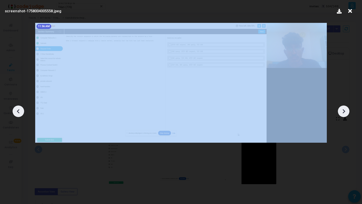
click at [341, 113] on icon at bounding box center [344, 111] width 8 height 8
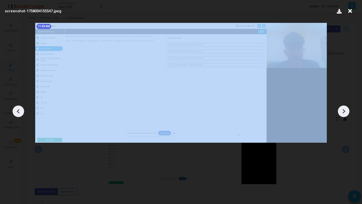
click at [341, 113] on icon at bounding box center [344, 111] width 8 height 8
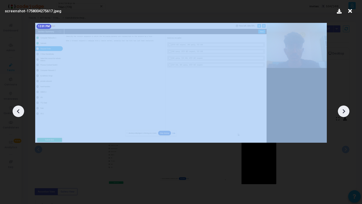
click at [341, 113] on icon at bounding box center [344, 111] width 8 height 8
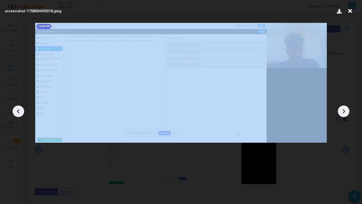
click at [341, 113] on icon at bounding box center [344, 111] width 8 height 8
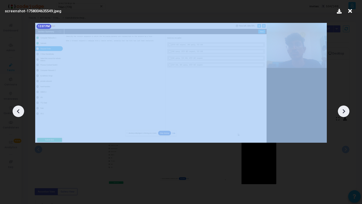
click at [341, 113] on icon at bounding box center [344, 111] width 8 height 8
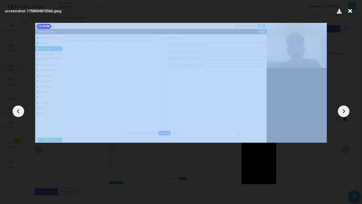
click at [341, 113] on icon at bounding box center [344, 111] width 8 height 8
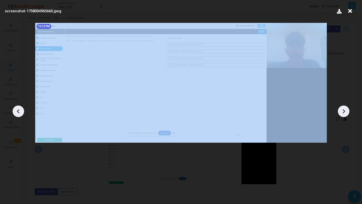
click at [341, 113] on icon at bounding box center [344, 111] width 8 height 8
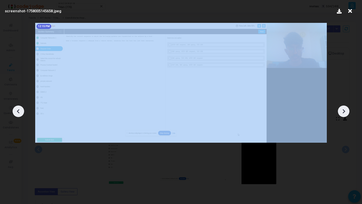
click at [341, 113] on icon at bounding box center [344, 111] width 8 height 8
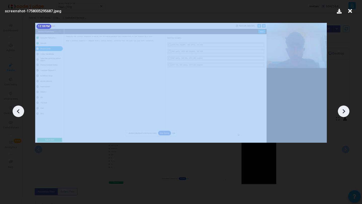
click at [341, 113] on icon at bounding box center [344, 111] width 8 height 8
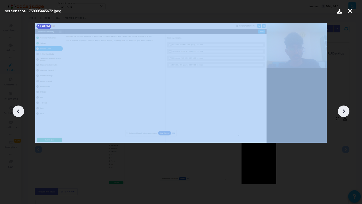
click at [341, 113] on icon at bounding box center [344, 111] width 8 height 8
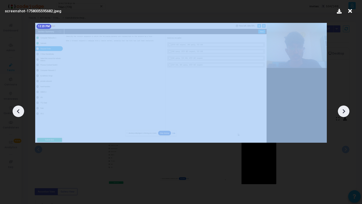
click at [341, 113] on icon at bounding box center [344, 111] width 8 height 8
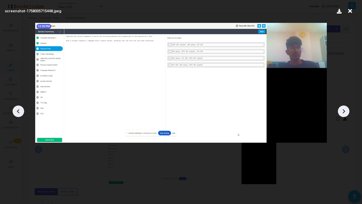
click at [341, 113] on icon at bounding box center [344, 111] width 8 height 8
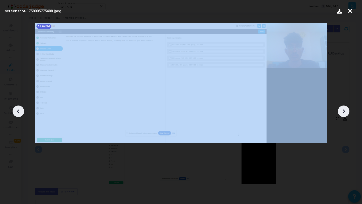
click at [342, 113] on icon at bounding box center [344, 111] width 8 height 8
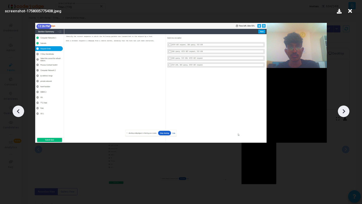
click at [342, 113] on icon at bounding box center [344, 111] width 8 height 8
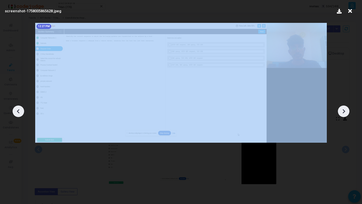
click at [342, 113] on icon at bounding box center [344, 111] width 8 height 8
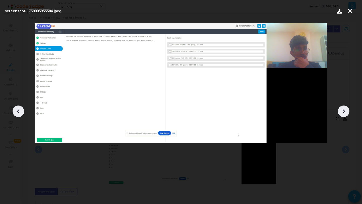
click at [342, 113] on icon at bounding box center [344, 111] width 8 height 8
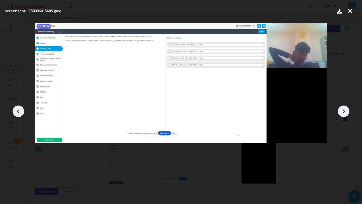
click at [342, 113] on icon at bounding box center [344, 111] width 8 height 8
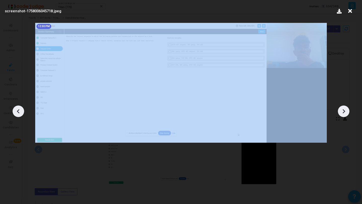
click at [342, 113] on icon at bounding box center [344, 111] width 8 height 8
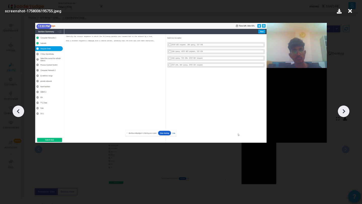
click at [342, 112] on icon at bounding box center [344, 111] width 8 height 8
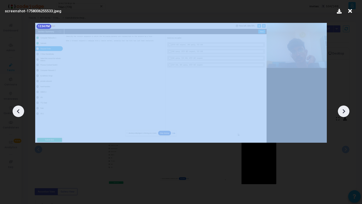
click at [342, 112] on icon at bounding box center [344, 111] width 8 height 8
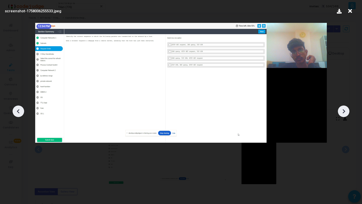
click at [342, 112] on icon at bounding box center [344, 111] width 8 height 8
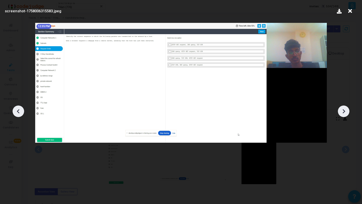
click at [342, 112] on icon at bounding box center [344, 111] width 8 height 8
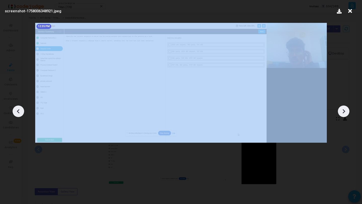
click at [342, 112] on icon at bounding box center [344, 111] width 8 height 8
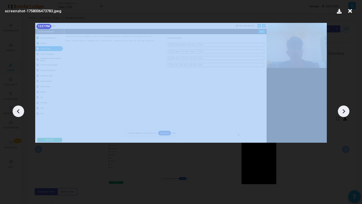
click at [342, 112] on icon at bounding box center [344, 111] width 8 height 8
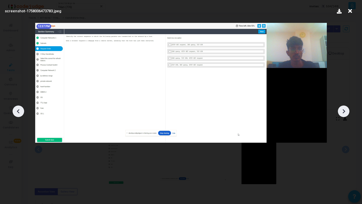
click at [349, 14] on icon at bounding box center [350, 11] width 8 height 10
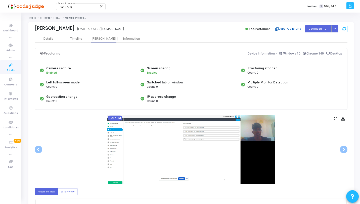
click at [283, 27] on button "Copy Public Link" at bounding box center [287, 29] width 29 height 8
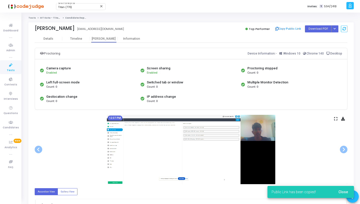
click at [224, 204] on mat-panel-title "[DATE] 11 AM" at bounding box center [188, 206] width 292 height 6
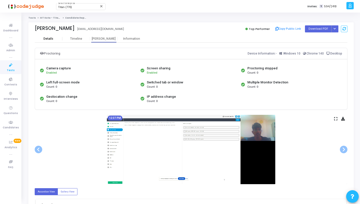
click at [57, 37] on div "Details" at bounding box center [49, 39] width 28 height 4
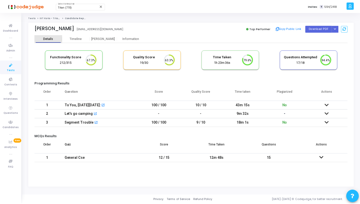
scroll to position [2, 2]
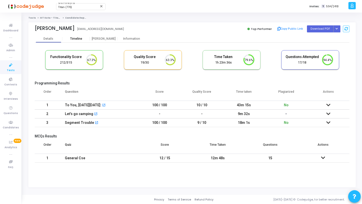
click at [76, 38] on div "Timeline" at bounding box center [76, 39] width 12 height 4
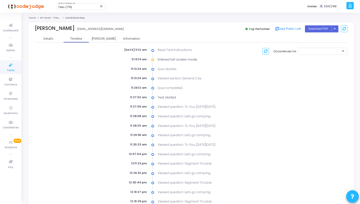
click at [132, 34] on div "Shriyansh Singh 2022kuec2030@iiitkota.ac.in Top Performer Copy Public Link Down…" at bounding box center [191, 28] width 312 height 13
click at [133, 39] on div "Information" at bounding box center [132, 39] width 28 height 4
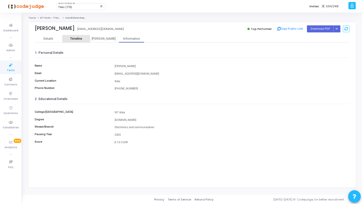
click at [77, 40] on div "Timeline" at bounding box center [76, 39] width 12 height 4
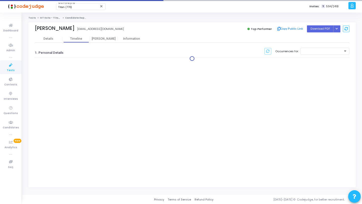
click at [111, 43] on div "Occurrences for:" at bounding box center [192, 53] width 314 height 20
click at [104, 40] on div "[PERSON_NAME]" at bounding box center [104, 39] width 28 height 4
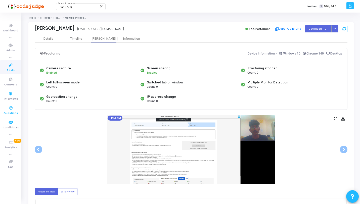
click at [12, 114] on span "Questions" at bounding box center [11, 113] width 14 height 4
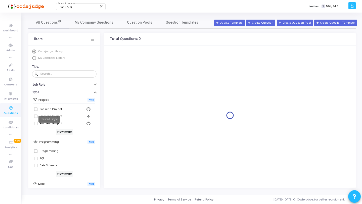
scroll to position [89, 0]
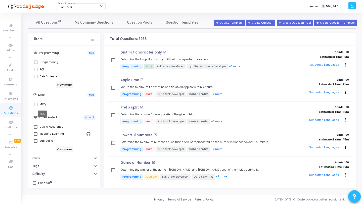
click at [44, 102] on div "MCQ" at bounding box center [42, 104] width 6 height 6
click at [36, 106] on input "MCQ" at bounding box center [35, 106] width 0 height 0
checkbox input "true"
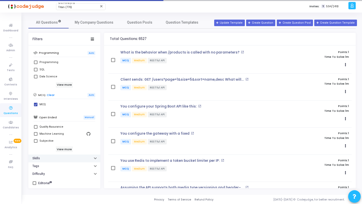
click at [61, 159] on button "Skills" at bounding box center [64, 158] width 72 height 8
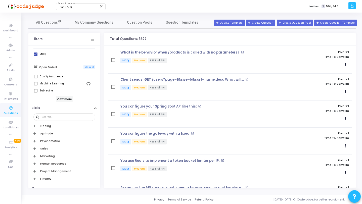
scroll to position [162, 0]
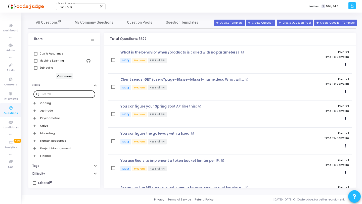
click at [57, 95] on input "text" at bounding box center [67, 94] width 52 height 3
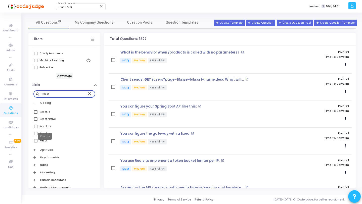
type input "React"
click at [46, 127] on div "React Js" at bounding box center [45, 126] width 12 height 6
click at [36, 128] on input "React Js" at bounding box center [35, 128] width 0 height 0
checkbox input "true"
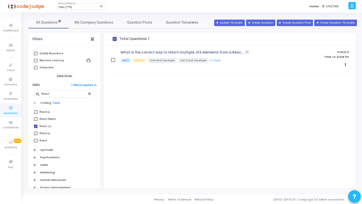
click at [39, 113] on label "React.js" at bounding box center [64, 112] width 61 height 6
click at [36, 114] on input "React.js" at bounding box center [35, 114] width 0 height 0
checkbox input "true"
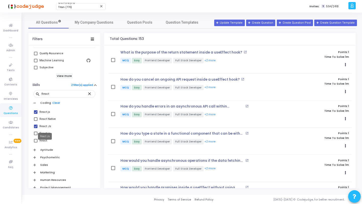
click at [47, 127] on div "React Js" at bounding box center [45, 126] width 12 height 6
click at [36, 128] on input "React Js" at bounding box center [35, 128] width 0 height 0
checkbox input "false"
click at [36, 132] on span at bounding box center [36, 134] width 4 height 4
click at [36, 135] on input "React.js" at bounding box center [35, 135] width 0 height 0
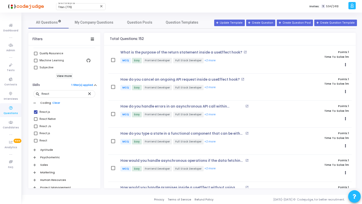
checkbox input "true"
click at [36, 111] on span at bounding box center [36, 112] width 4 height 4
click at [36, 114] on input "React.js" at bounding box center [35, 114] width 0 height 0
checkbox input "false"
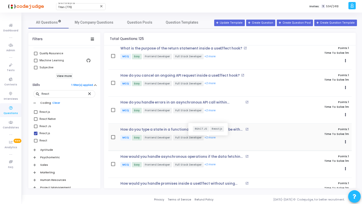
scroll to position [5, 0]
click at [210, 162] on button "+2 more" at bounding box center [210, 164] width 12 height 5
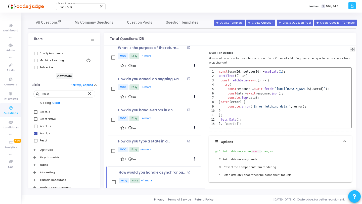
click at [350, 49] on icon at bounding box center [352, 49] width 4 height 4
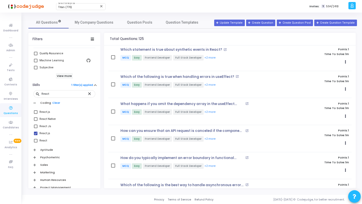
scroll to position [0, 0]
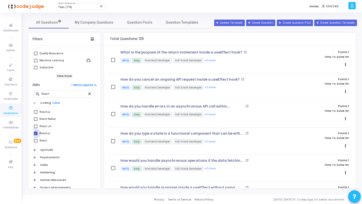
click at [36, 132] on span at bounding box center [36, 134] width 4 height 4
click at [36, 135] on input "React.js" at bounding box center [35, 135] width 0 height 0
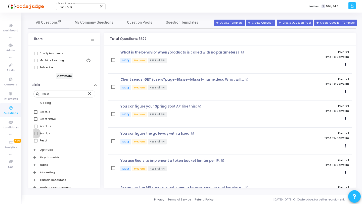
click at [36, 134] on span at bounding box center [36, 134] width 4 height 4
click at [36, 135] on input "React.js" at bounding box center [35, 135] width 0 height 0
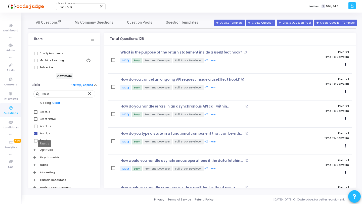
click at [47, 132] on div "React.js" at bounding box center [44, 133] width 11 height 6
click at [36, 135] on input "React.js" at bounding box center [35, 135] width 0 height 0
checkbox input "false"
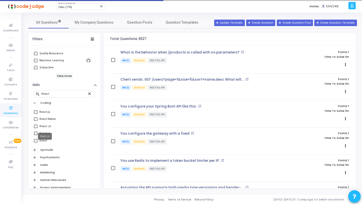
click at [41, 126] on div "React Js" at bounding box center [45, 126] width 12 height 6
click at [36, 128] on input "React Js" at bounding box center [35, 128] width 0 height 0
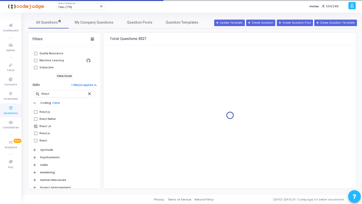
click at [41, 126] on div "React Js" at bounding box center [45, 126] width 12 height 6
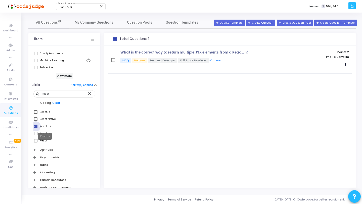
click at [47, 127] on div "React Js" at bounding box center [45, 126] width 12 height 6
click at [36, 128] on input "React Js" at bounding box center [35, 128] width 0 height 0
checkbox input "false"
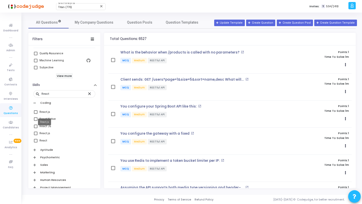
click at [46, 111] on div "React.js" at bounding box center [44, 112] width 11 height 6
click at [36, 114] on input "React.js" at bounding box center [35, 114] width 0 height 0
checkbox input "true"
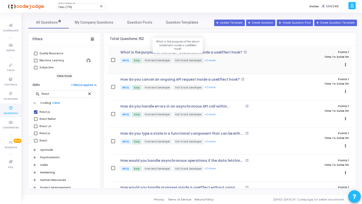
click at [219, 52] on p "What is the purpose of the return statement inside a useEffect hook?" at bounding box center [181, 52] width 122 height 4
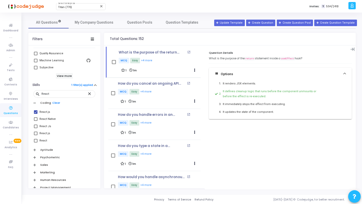
drag, startPoint x: 307, startPoint y: 58, endPoint x: 209, endPoint y: 59, distance: 98.7
click at [209, 59] on p "What is the purpose of the return statement inside a useEffect hook?" at bounding box center [280, 58] width 143 height 4
copy p "What is the purpose of the return statement inside a useEffect hook?"
